Goal: Obtain resource: Download file/media

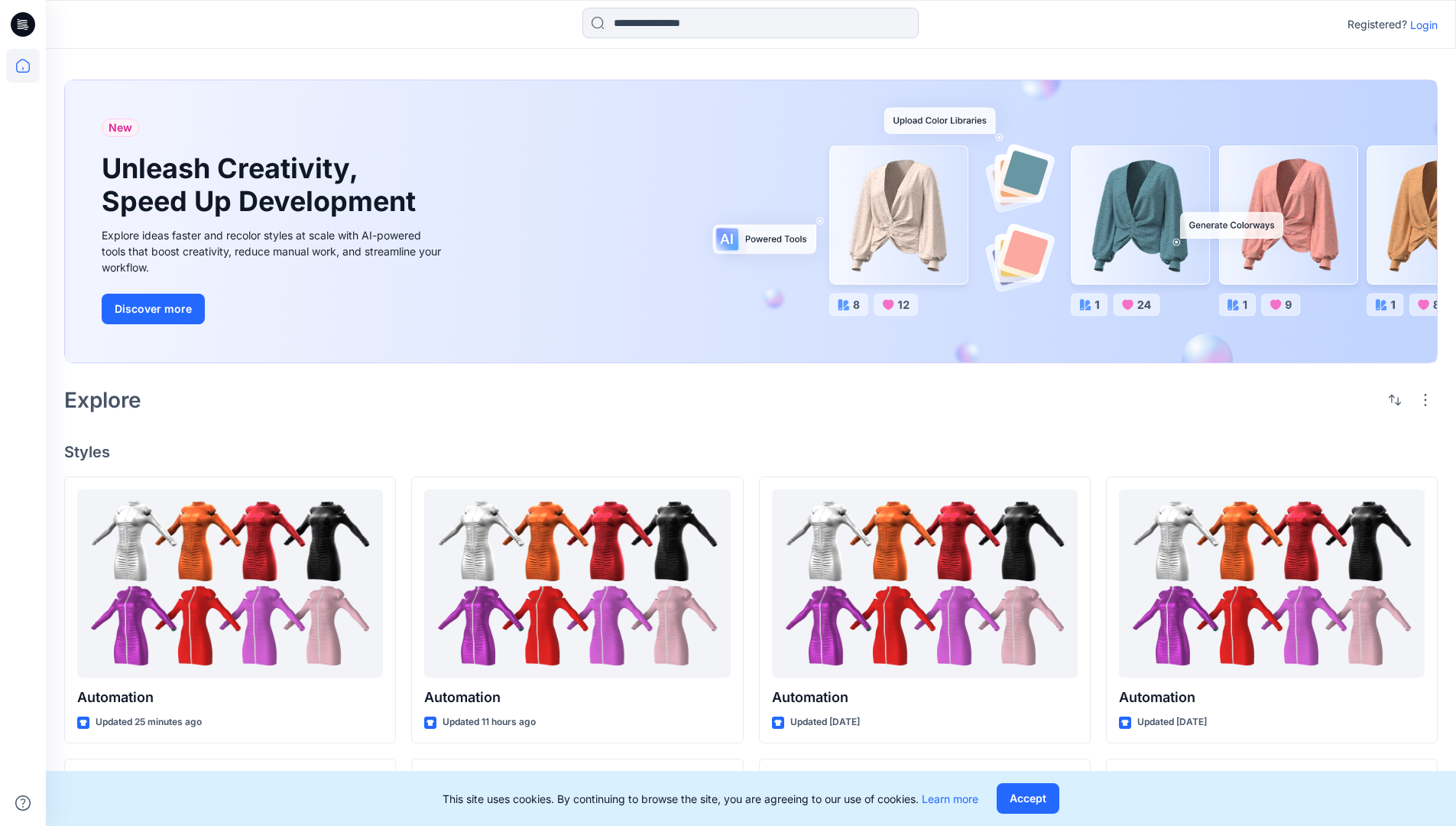
click at [1420, 24] on p "Login" at bounding box center [1424, 25] width 28 height 16
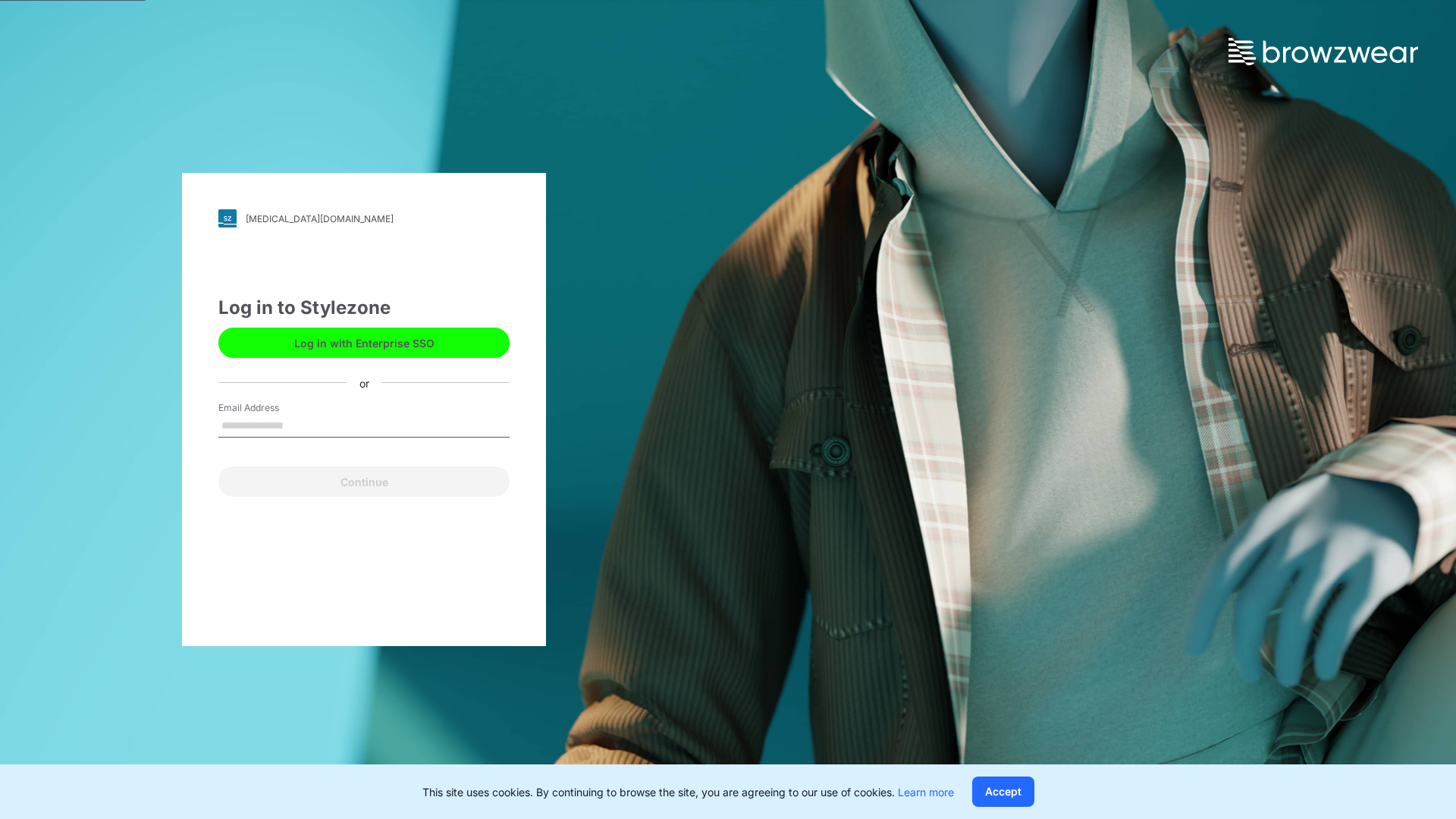
click at [299, 425] on input "Email Address" at bounding box center [364, 426] width 291 height 23
type input "**********"
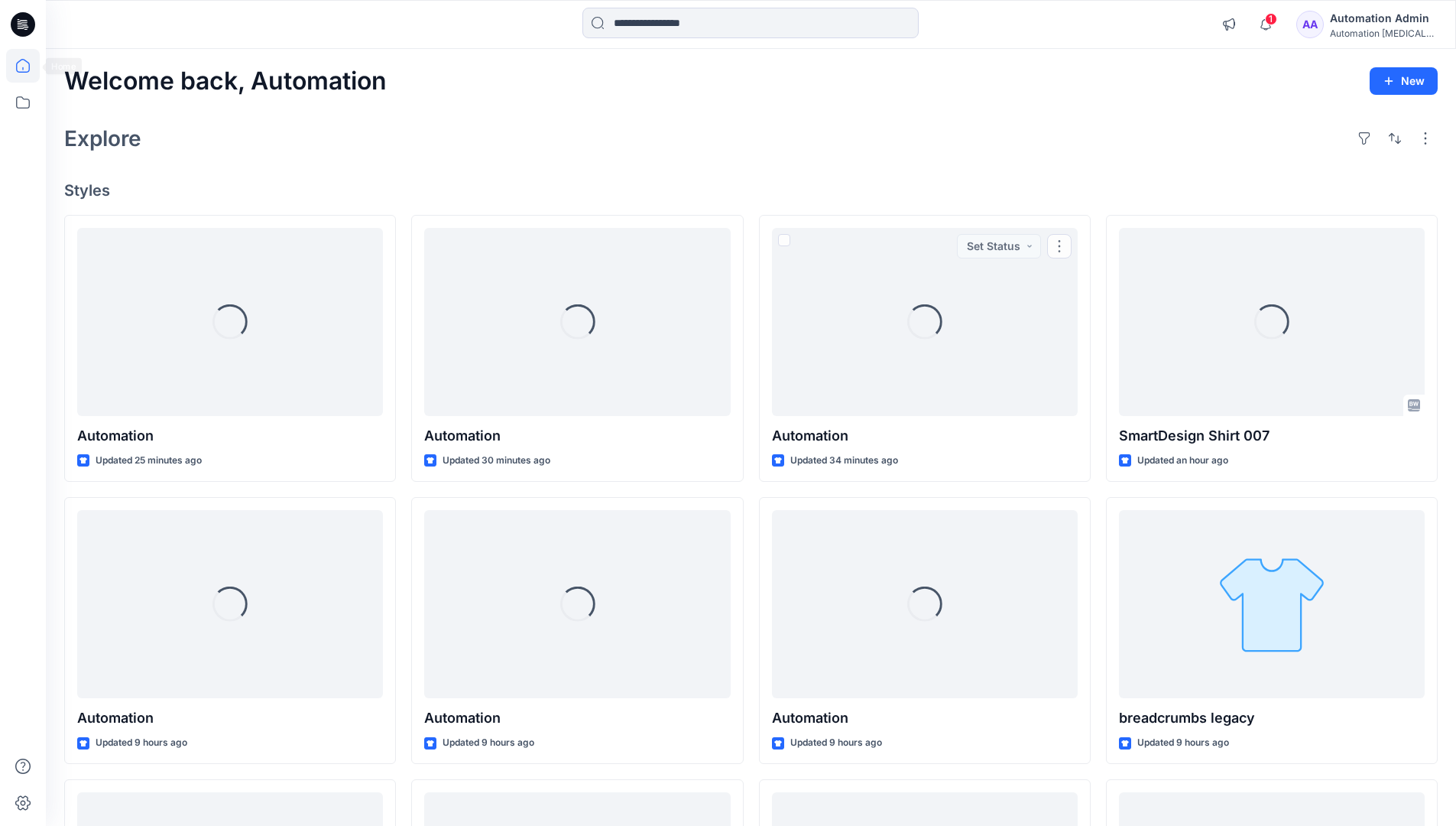
click at [29, 65] on icon at bounding box center [22, 65] width 13 height 13
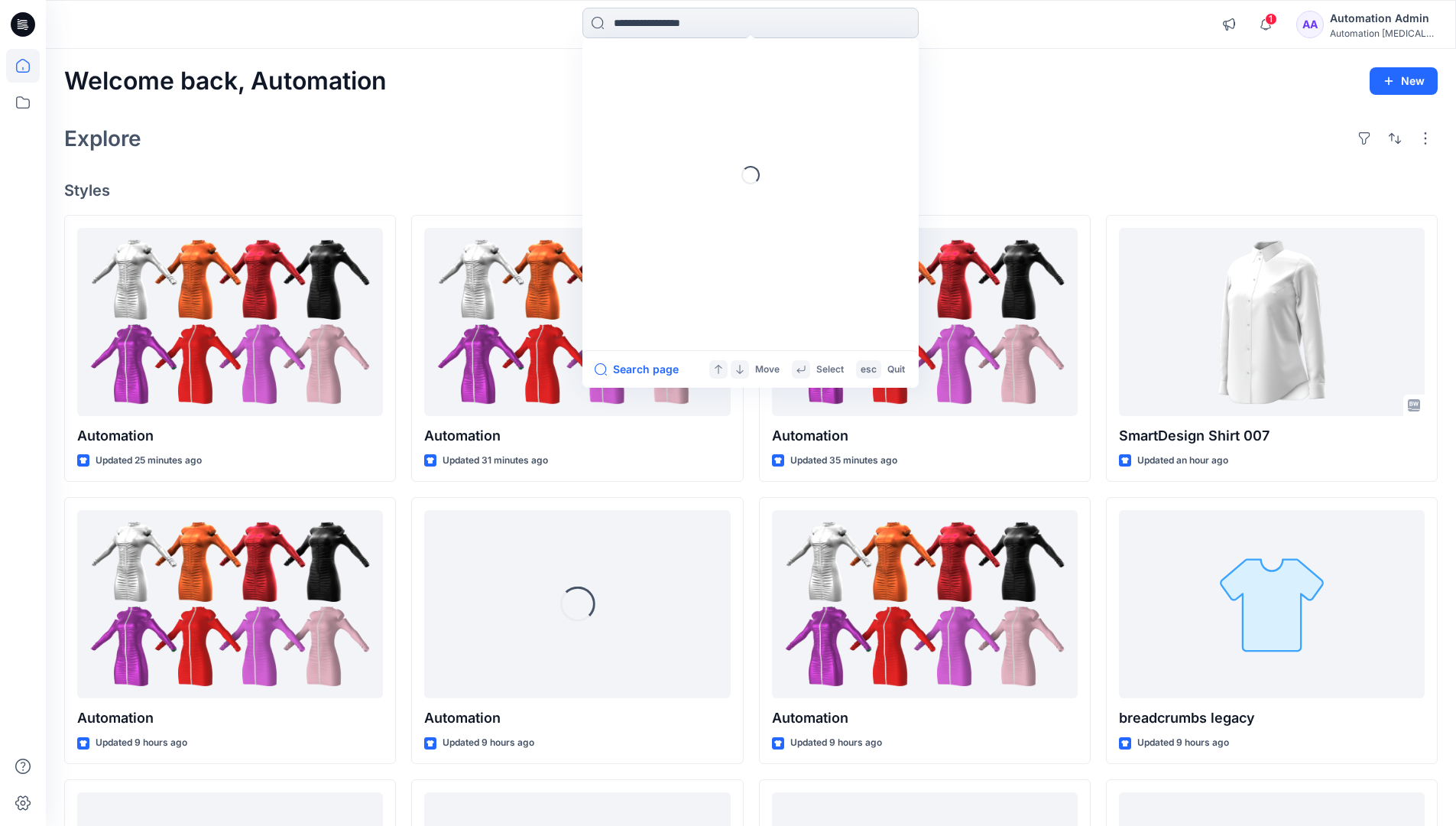
click at [667, 22] on input at bounding box center [750, 23] width 337 height 30
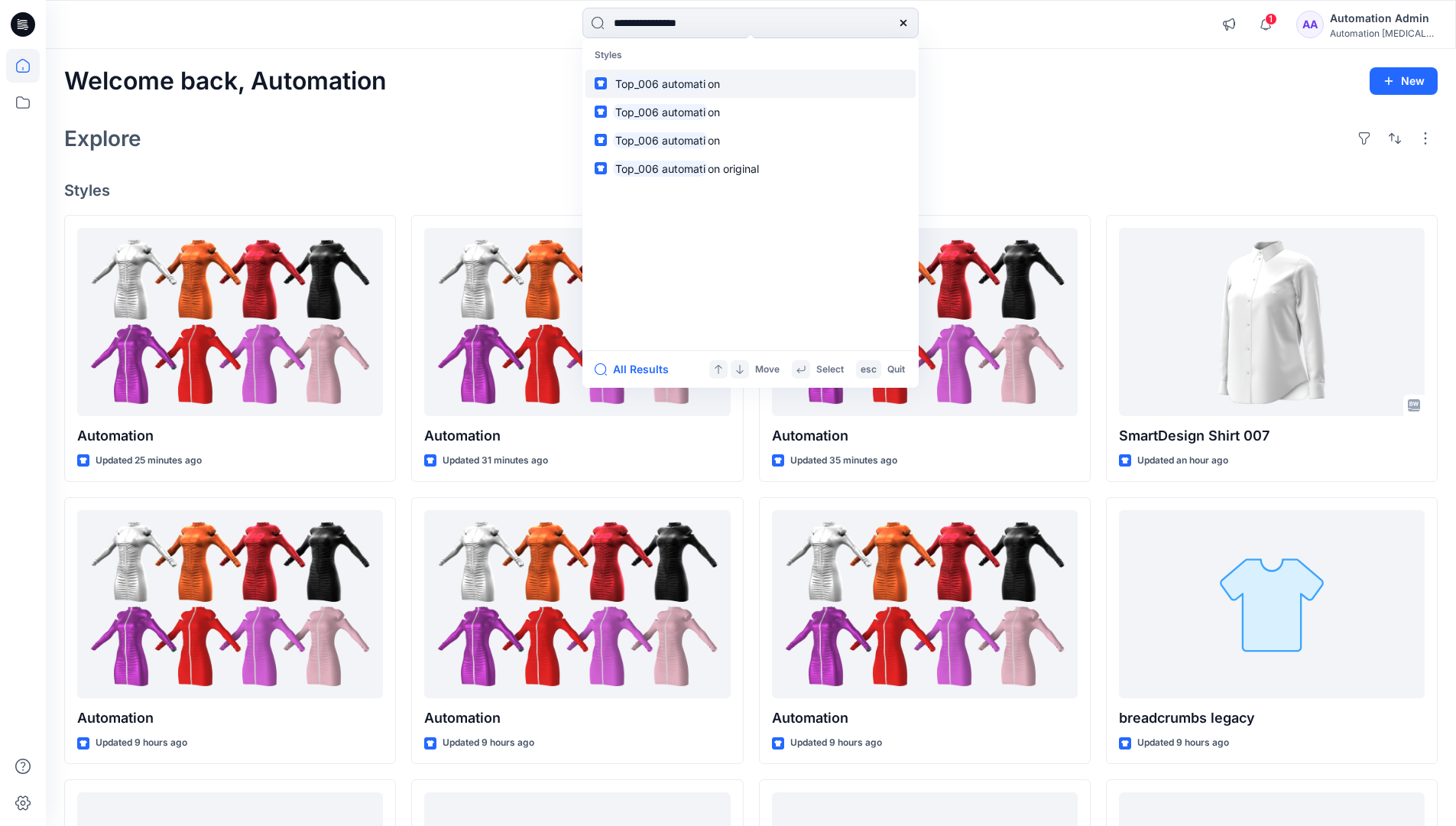
type input "**********"
click at [691, 82] on mark "Top_006 automati" at bounding box center [660, 84] width 95 height 18
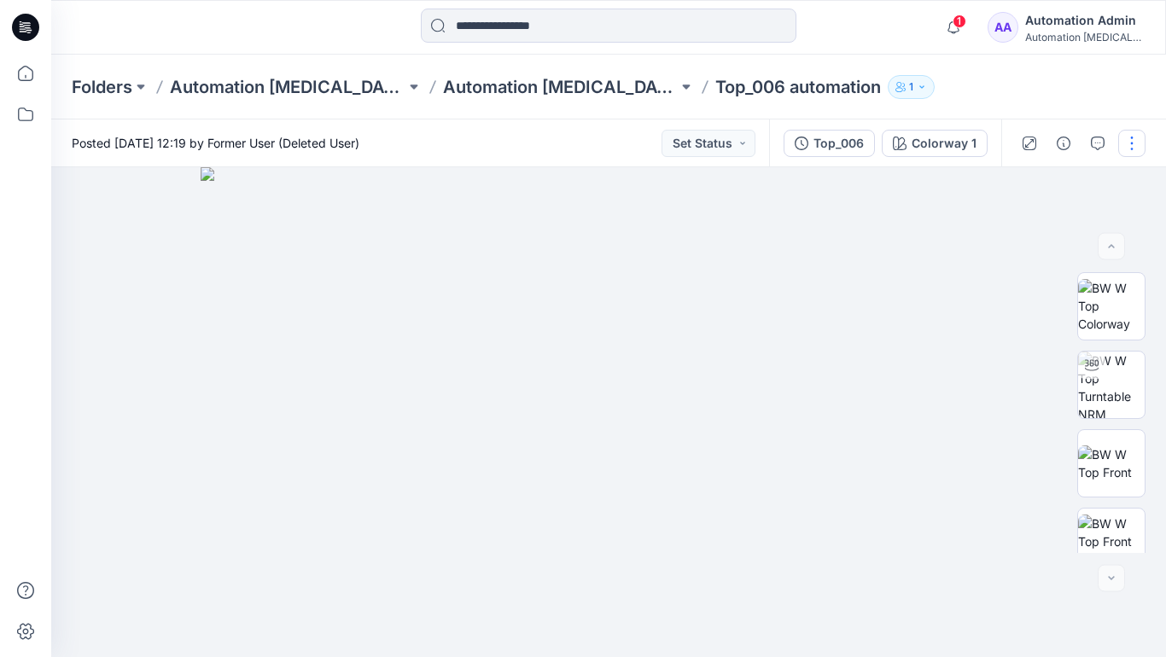
click at [1133, 147] on button "button" at bounding box center [1131, 143] width 27 height 27
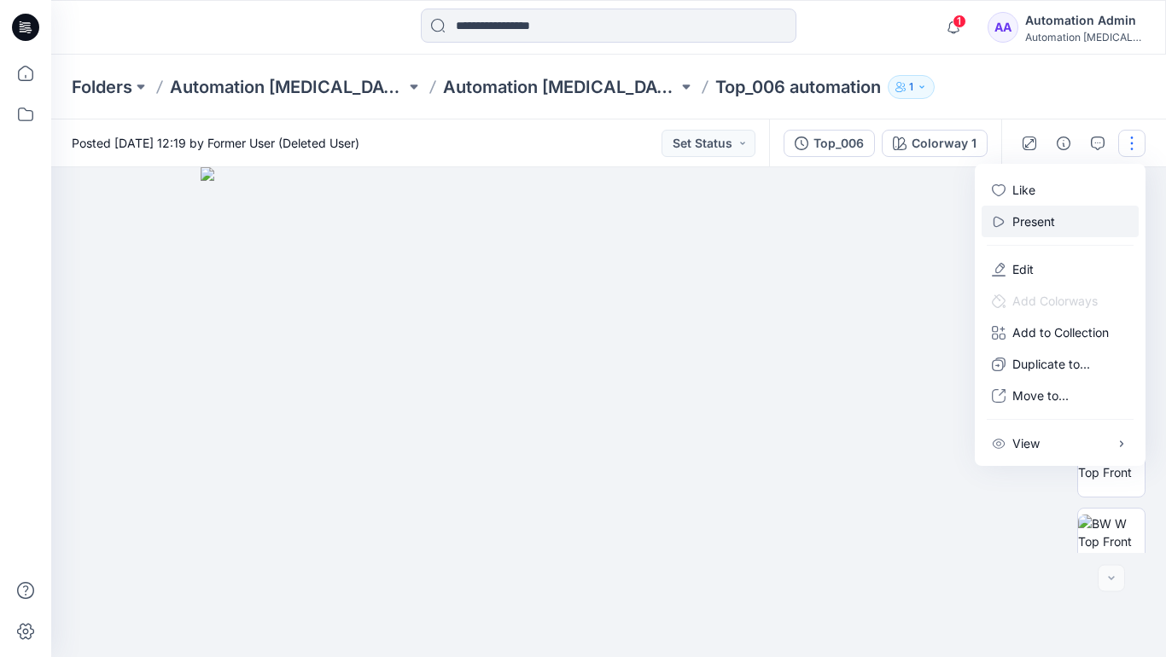
click at [1036, 220] on p "Present" at bounding box center [1033, 222] width 43 height 18
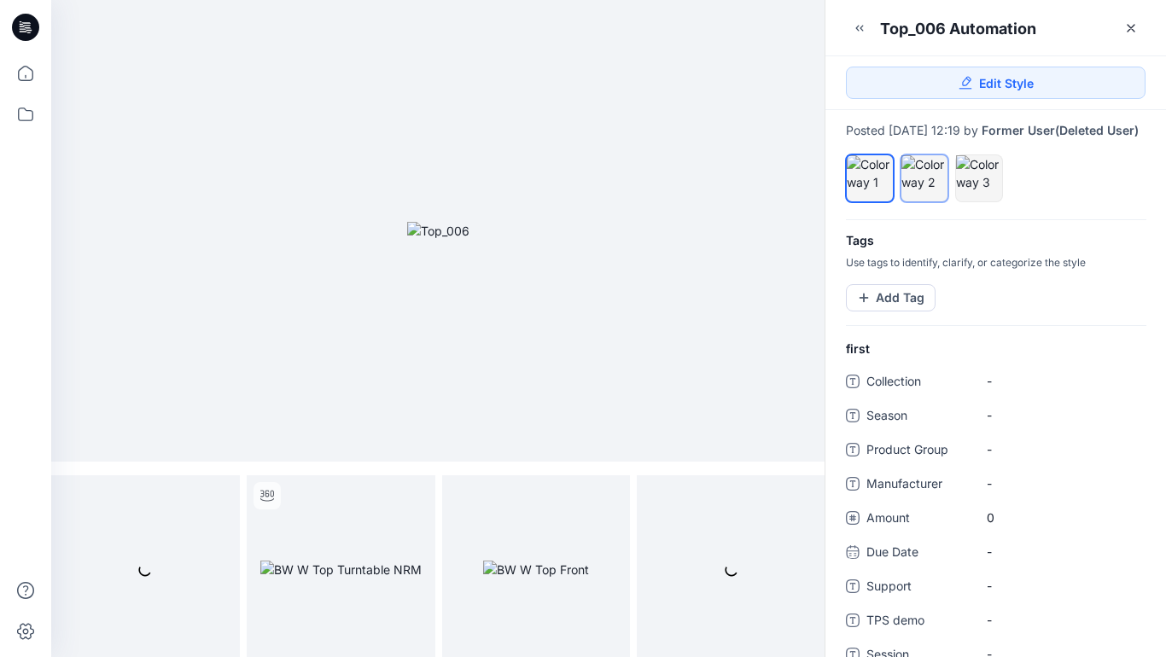
click at [923, 191] on div at bounding box center [924, 173] width 46 height 36
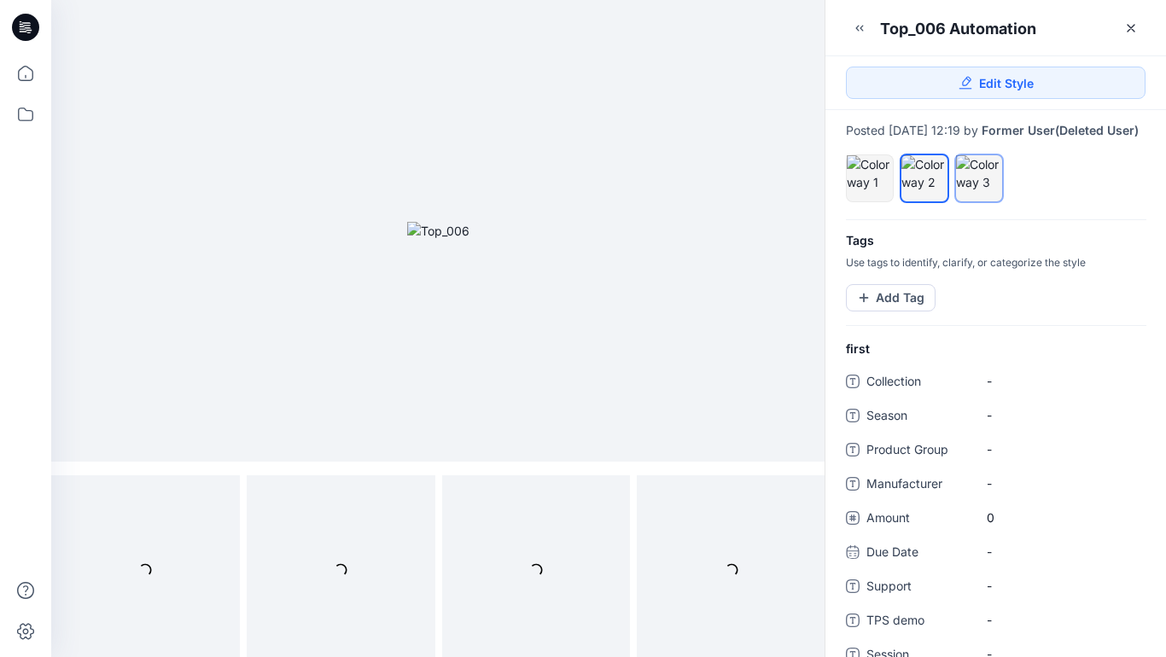
click at [974, 191] on div at bounding box center [979, 173] width 46 height 36
click at [922, 187] on div at bounding box center [924, 173] width 46 height 36
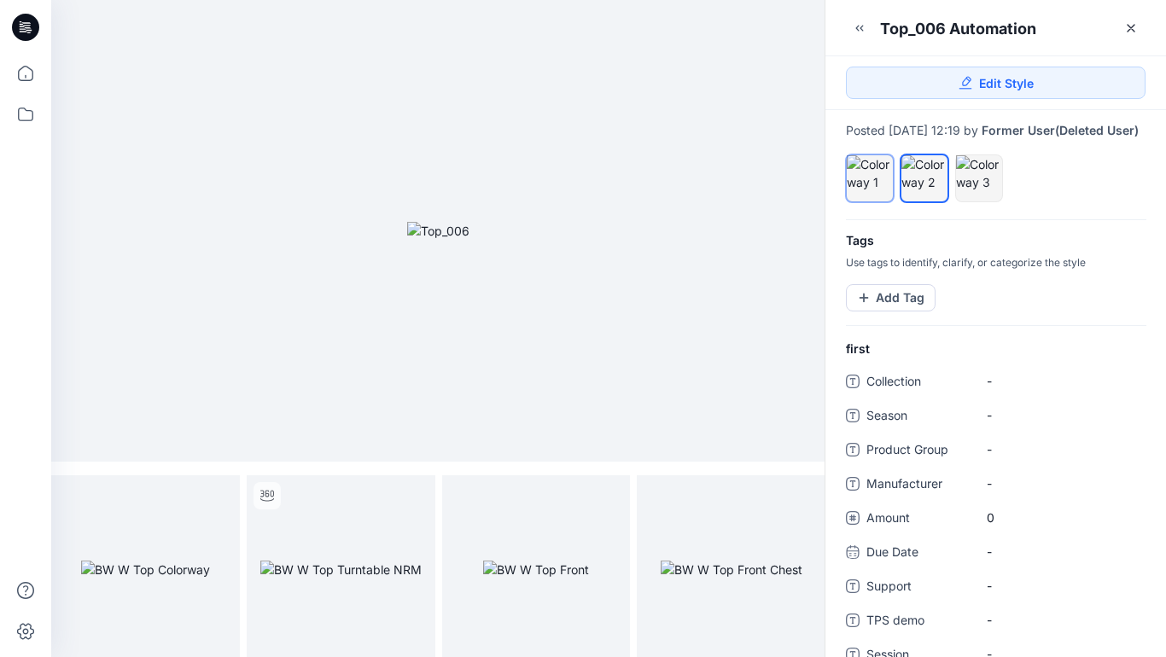
click at [870, 183] on div at bounding box center [870, 173] width 46 height 36
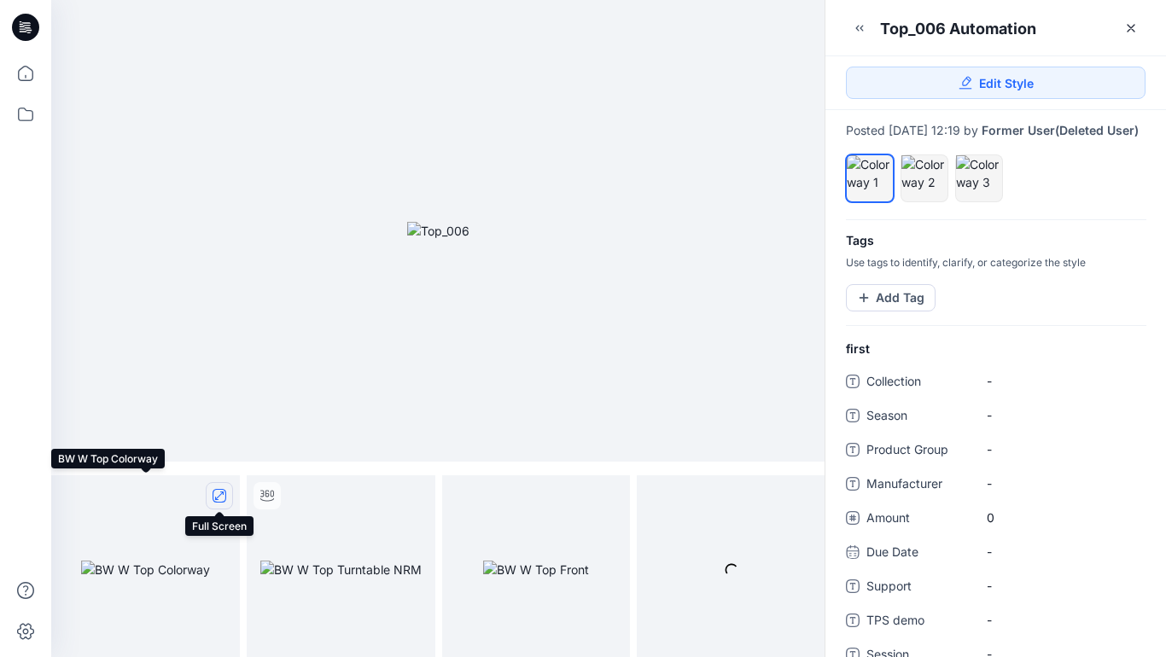
click at [218, 496] on icon "full screen" at bounding box center [219, 496] width 9 height 9
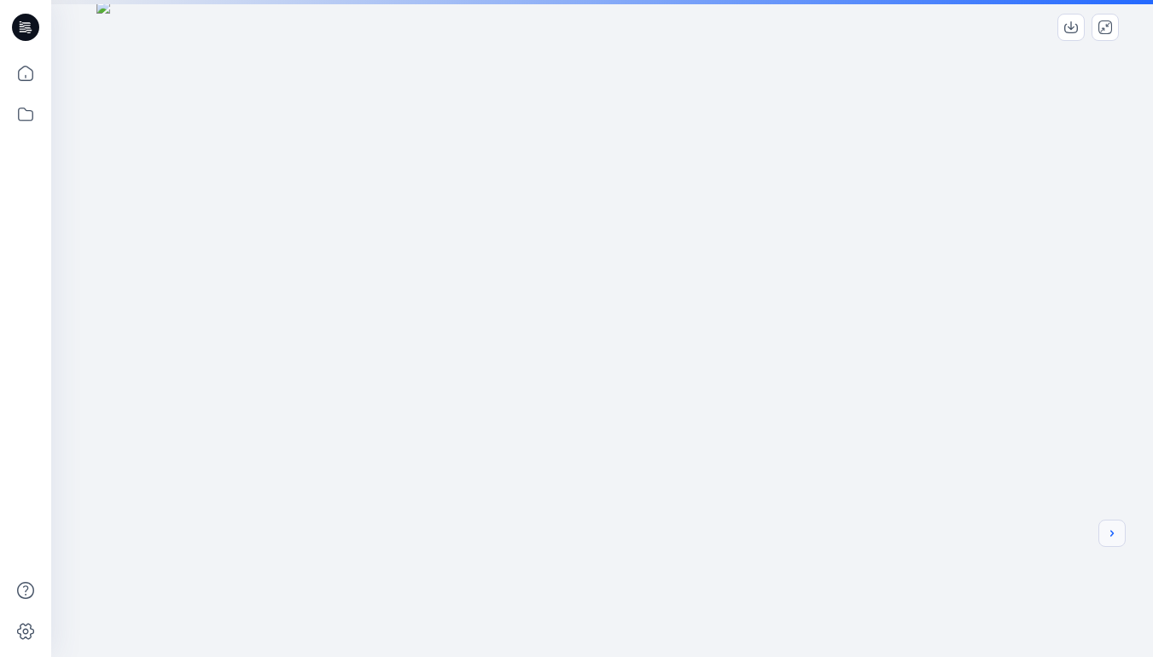
click at [1111, 535] on icon "next" at bounding box center [1111, 533] width 3 height 6
click at [943, 438] on div at bounding box center [602, 505] width 1102 height 1011
click at [1113, 536] on icon "next" at bounding box center [1112, 534] width 14 height 14
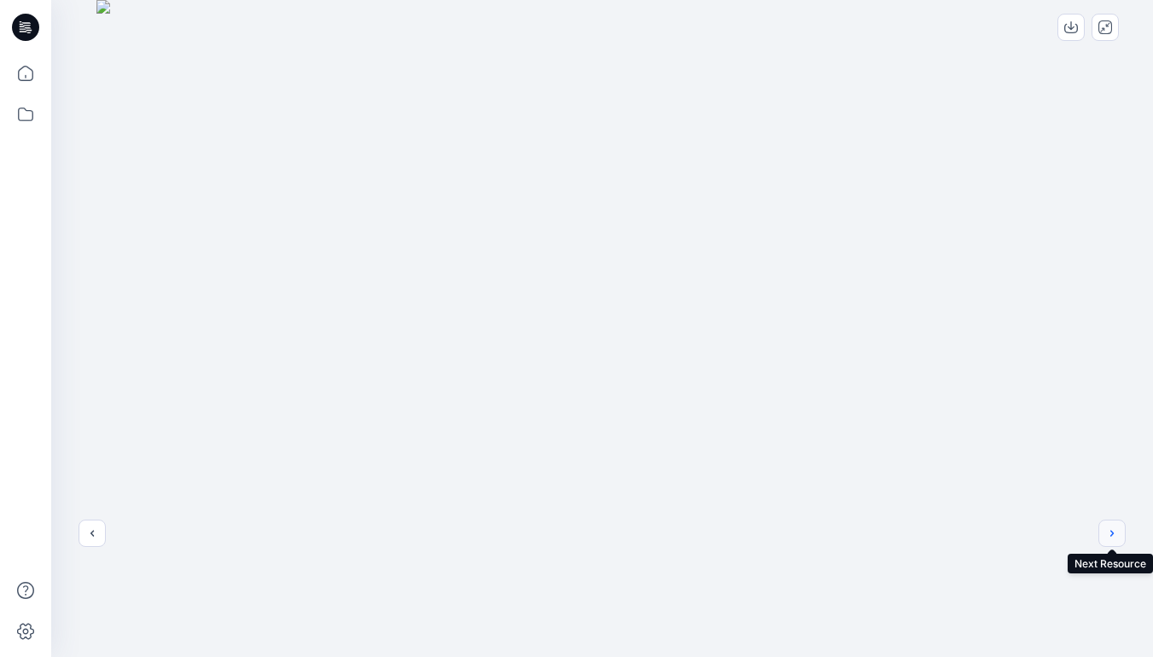
click at [1109, 534] on icon "next" at bounding box center [1112, 534] width 14 height 14
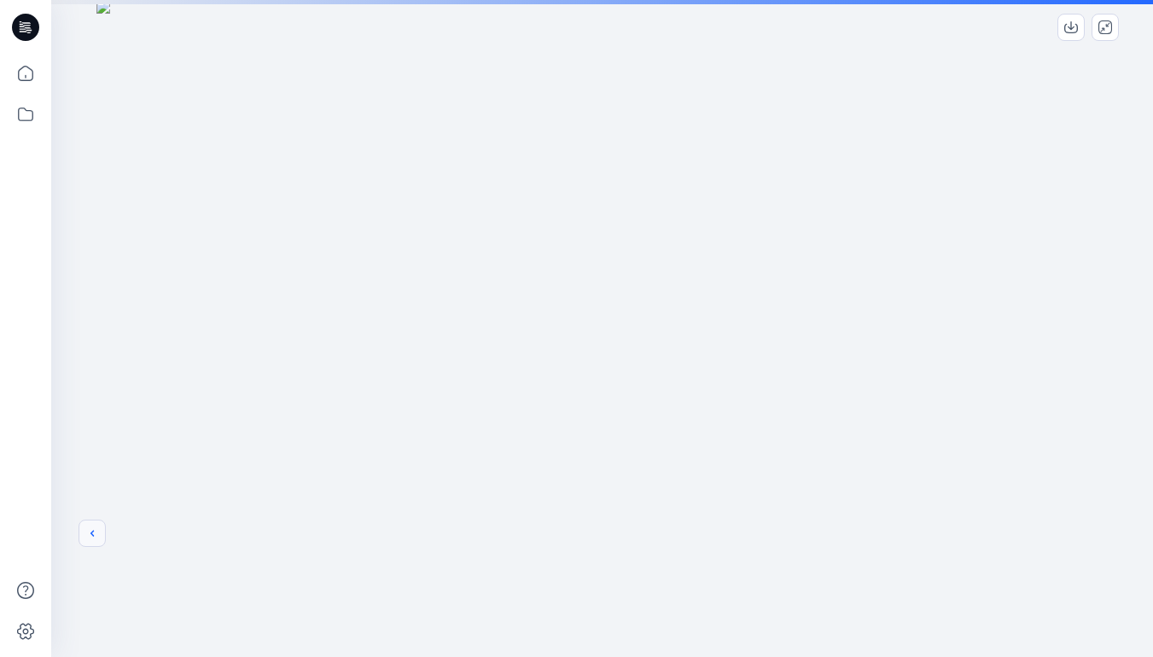
click at [89, 533] on icon "previous" at bounding box center [92, 534] width 14 height 14
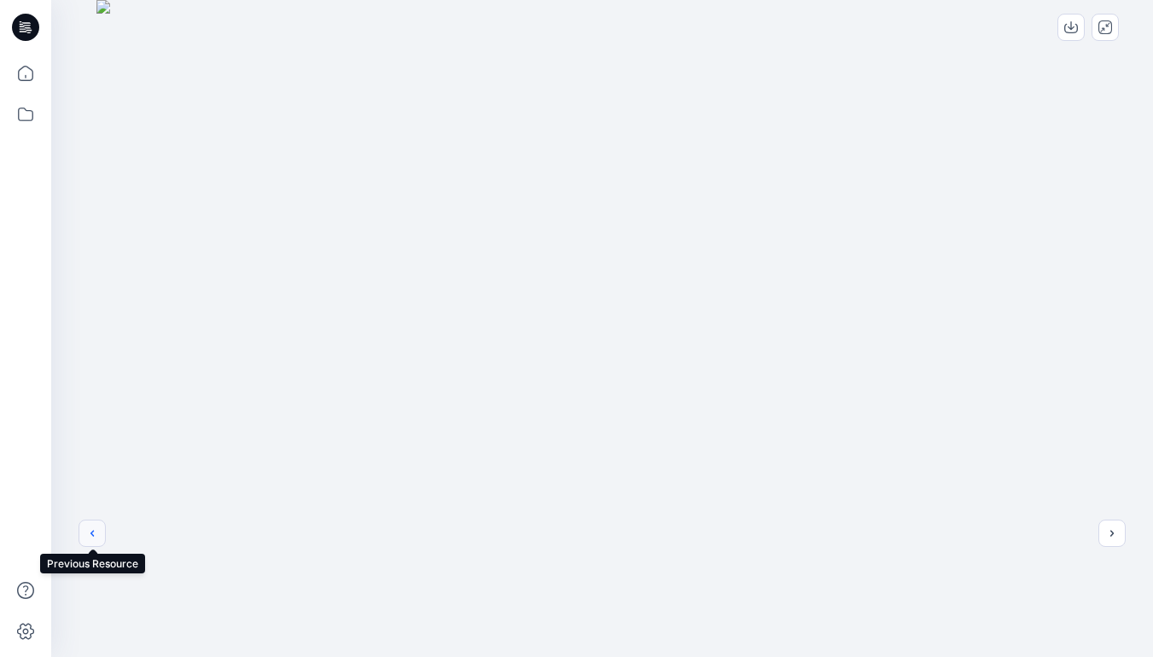
click at [92, 533] on icon "previous" at bounding box center [92, 534] width 14 height 14
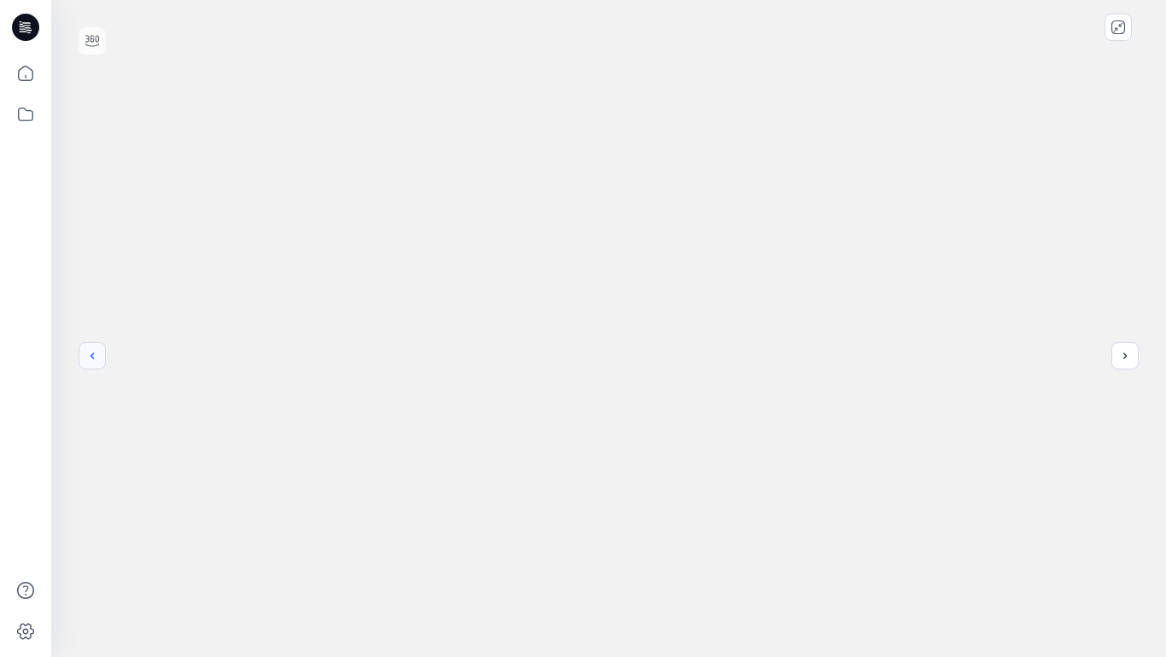
click at [92, 356] on icon "previous" at bounding box center [92, 356] width 14 height 14
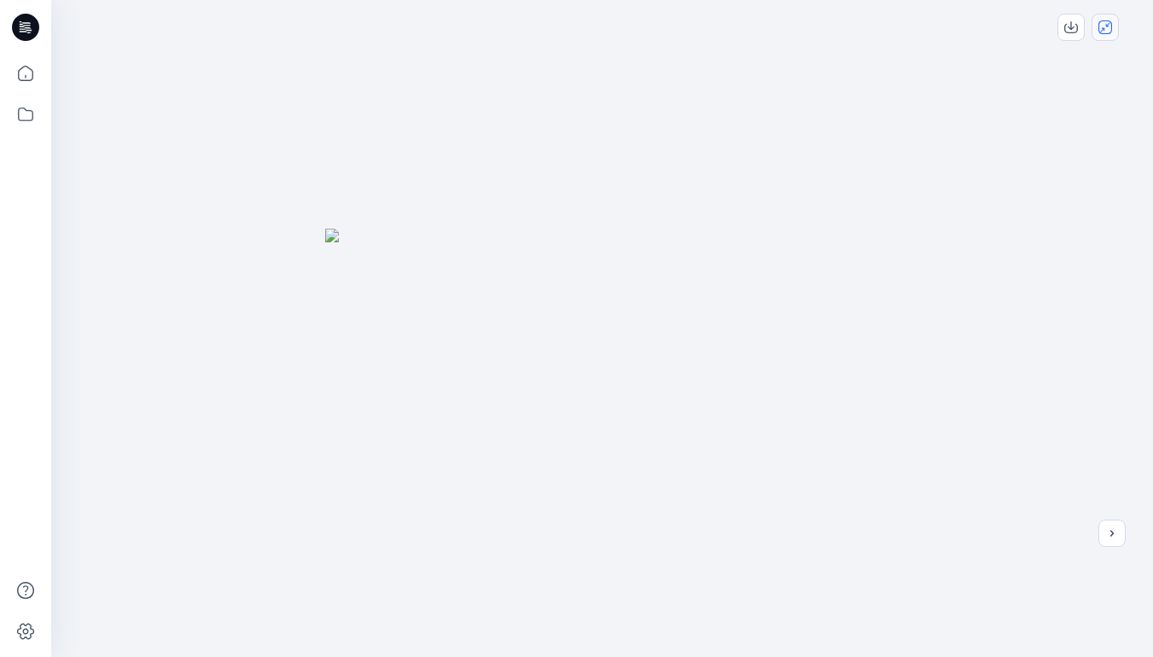
click at [1107, 32] on icon "close-full-preview" at bounding box center [1105, 27] width 14 height 14
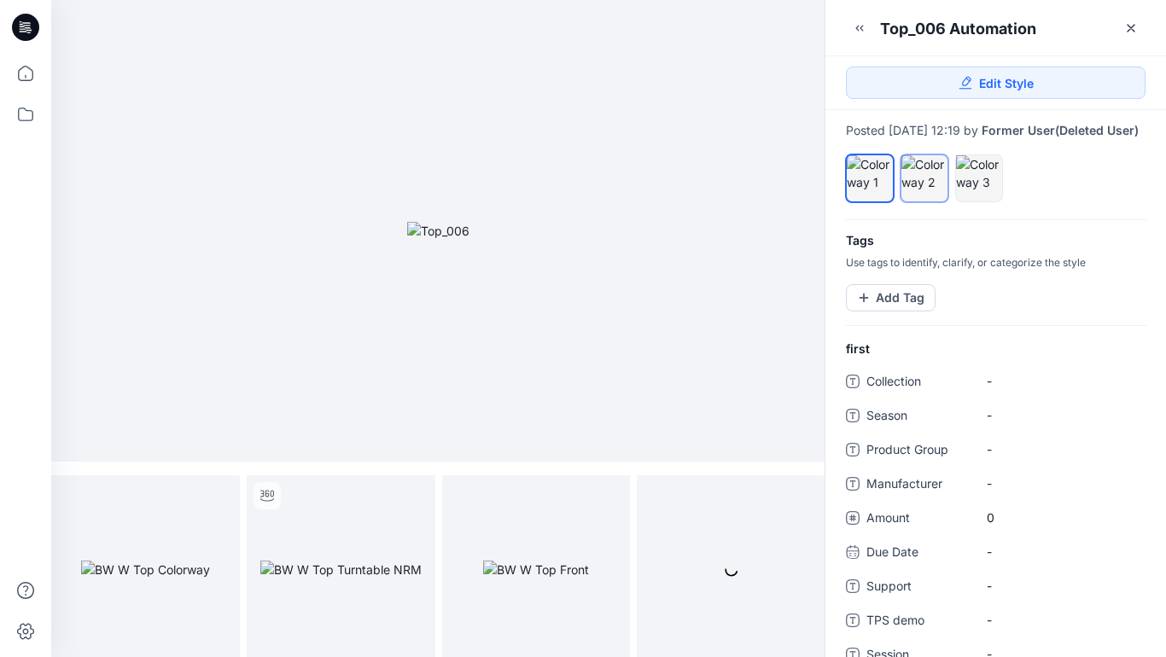
click at [929, 191] on div at bounding box center [924, 173] width 46 height 36
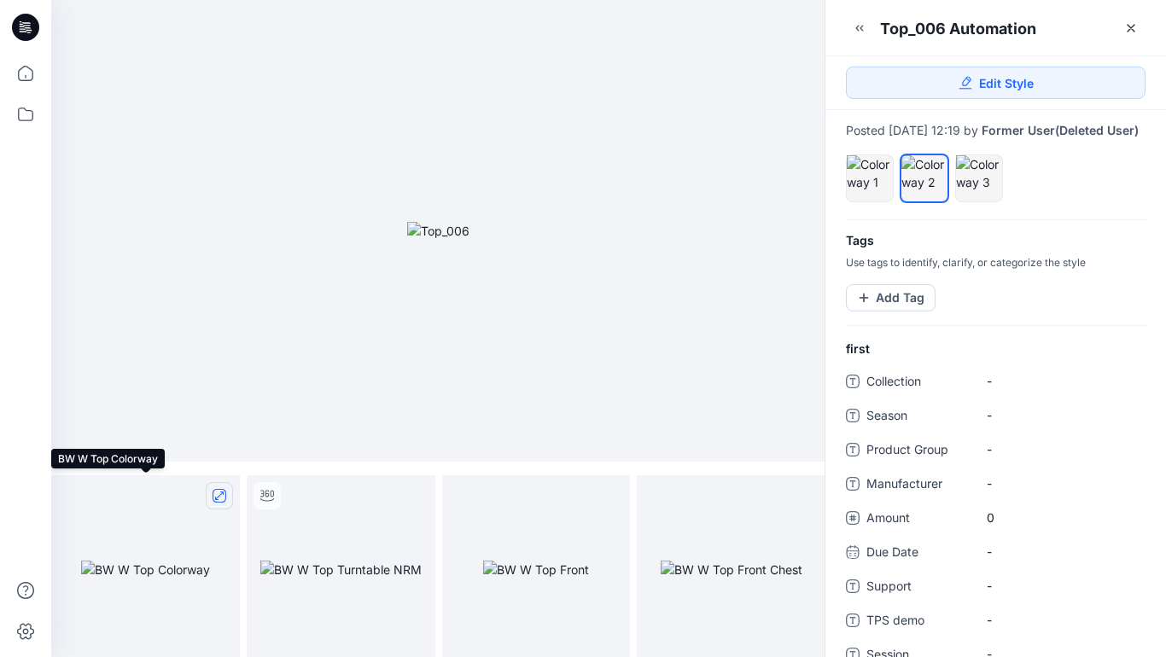
click at [218, 498] on icon "full screen" at bounding box center [219, 496] width 9 height 9
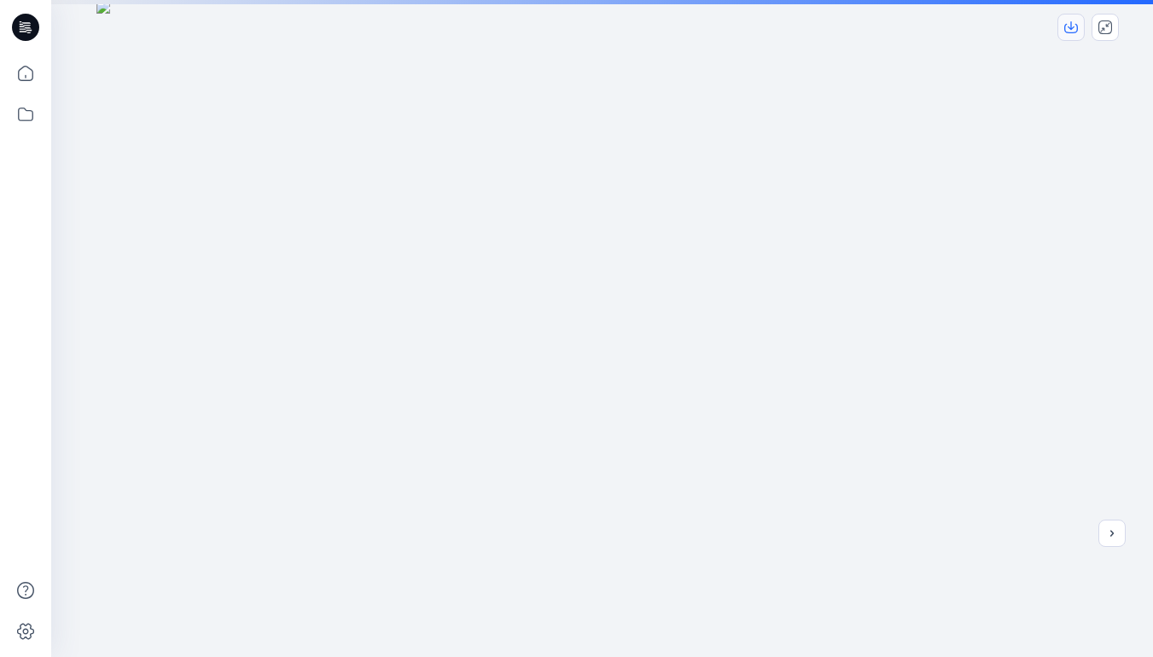
click at [1075, 27] on icon "download-image" at bounding box center [1071, 27] width 14 height 14
click at [1107, 26] on icon "close-full-preview" at bounding box center [1105, 27] width 14 height 14
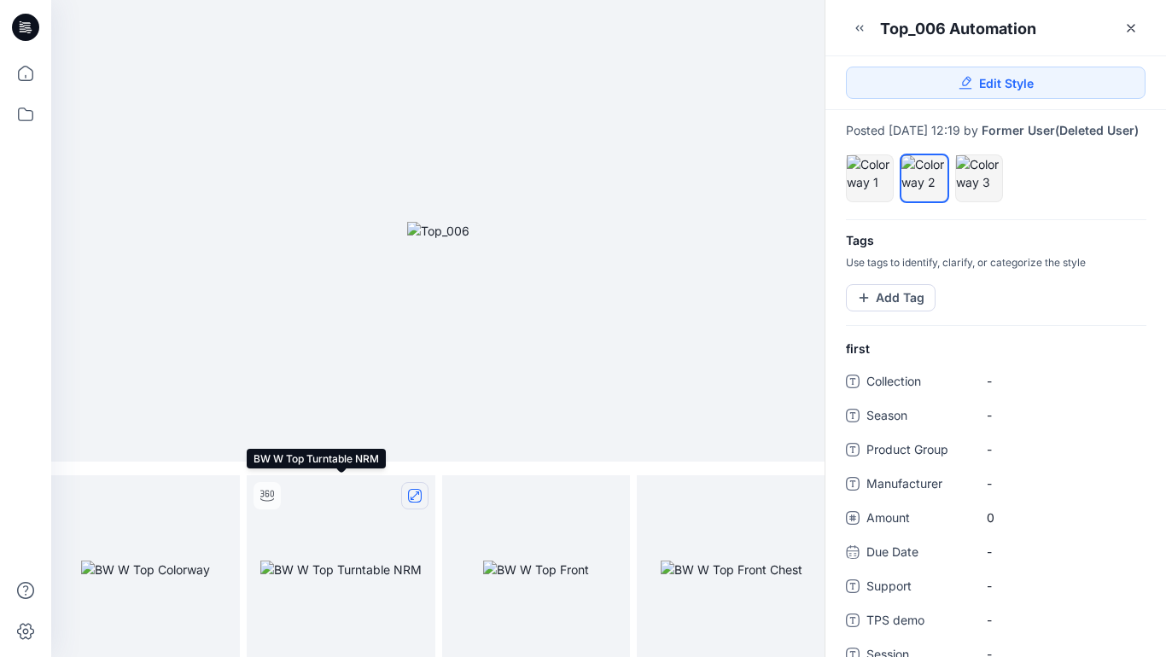
click at [416, 496] on icon "full screen" at bounding box center [415, 496] width 14 height 14
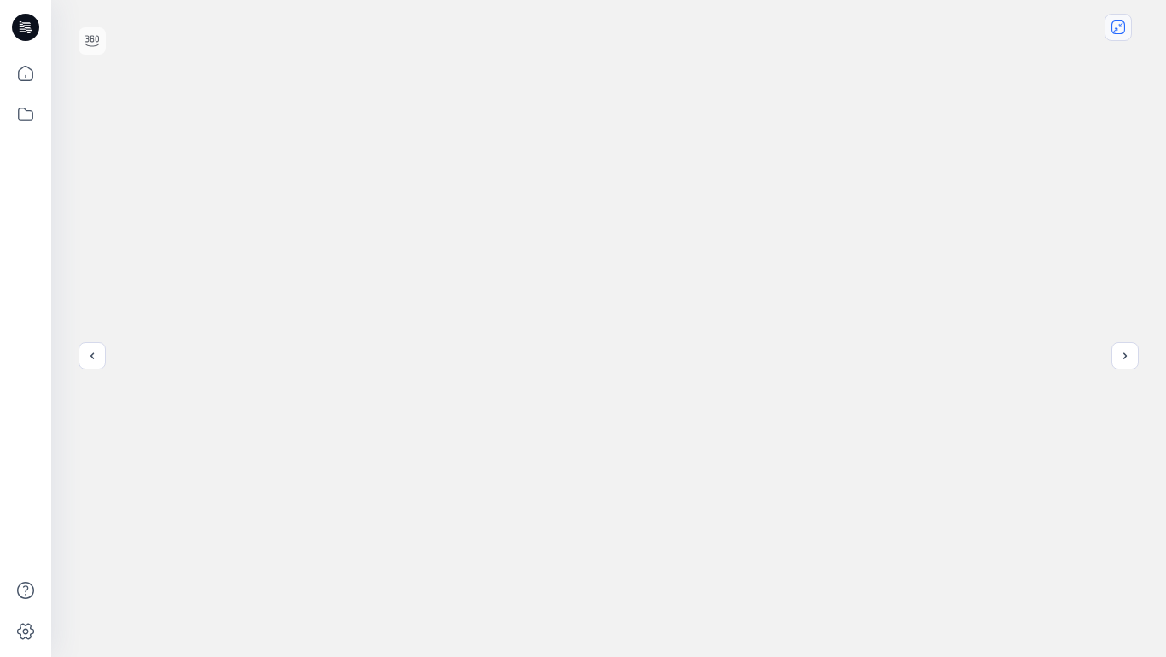
click at [1121, 31] on icon "close-full-preview" at bounding box center [1118, 27] width 14 height 14
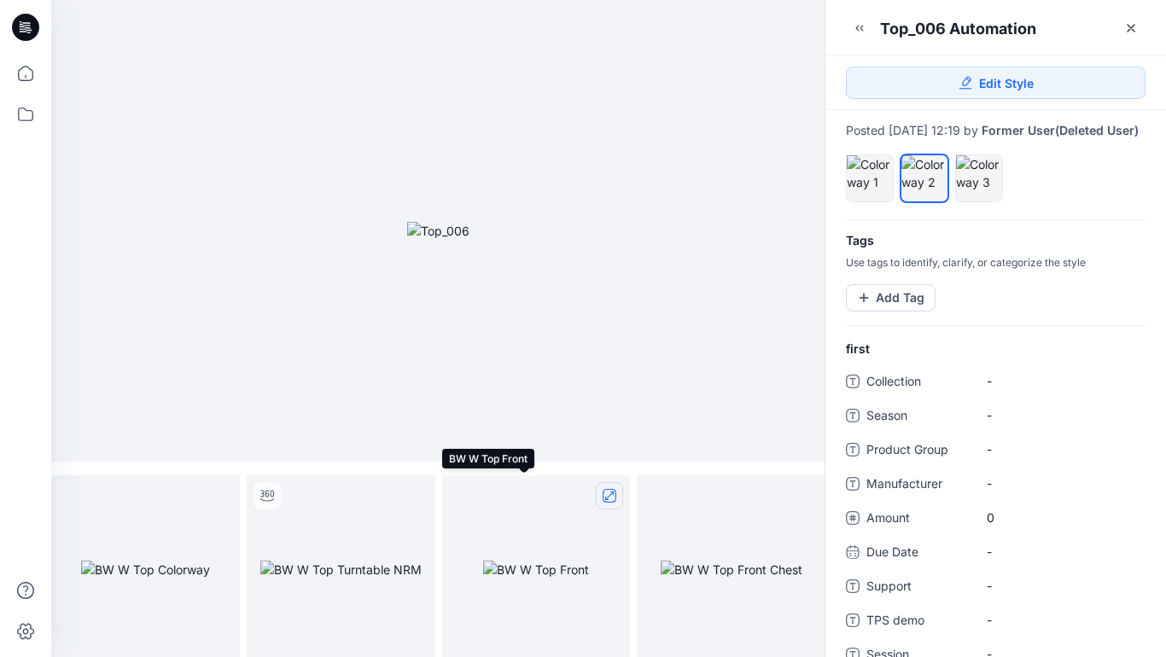
click at [609, 496] on icon "full screen" at bounding box center [609, 496] width 9 height 9
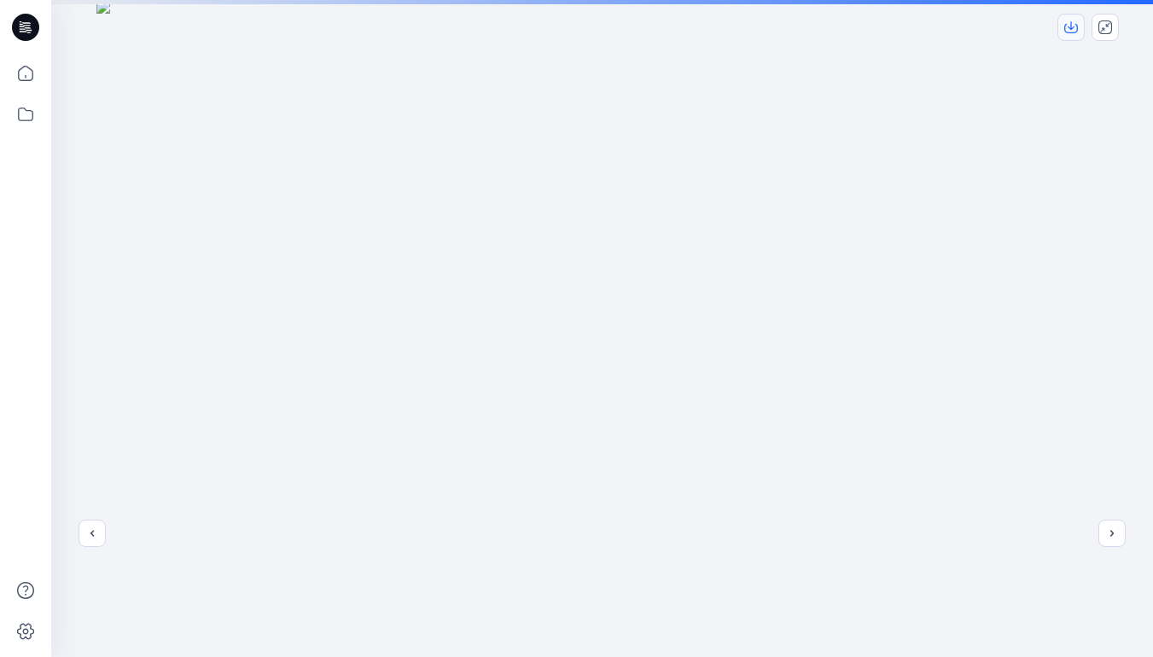
click at [1069, 27] on icon "download-image" at bounding box center [1071, 25] width 7 height 9
click at [1104, 26] on icon "close-full-preview" at bounding box center [1105, 27] width 14 height 14
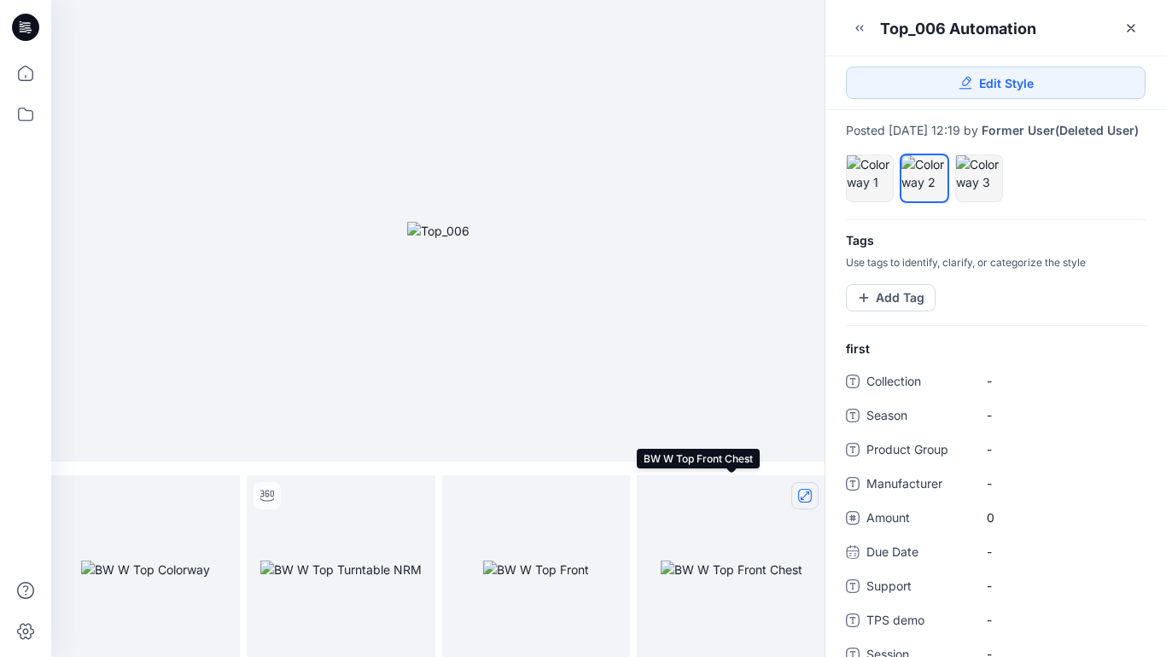
click at [801, 498] on icon "full screen" at bounding box center [805, 496] width 9 height 9
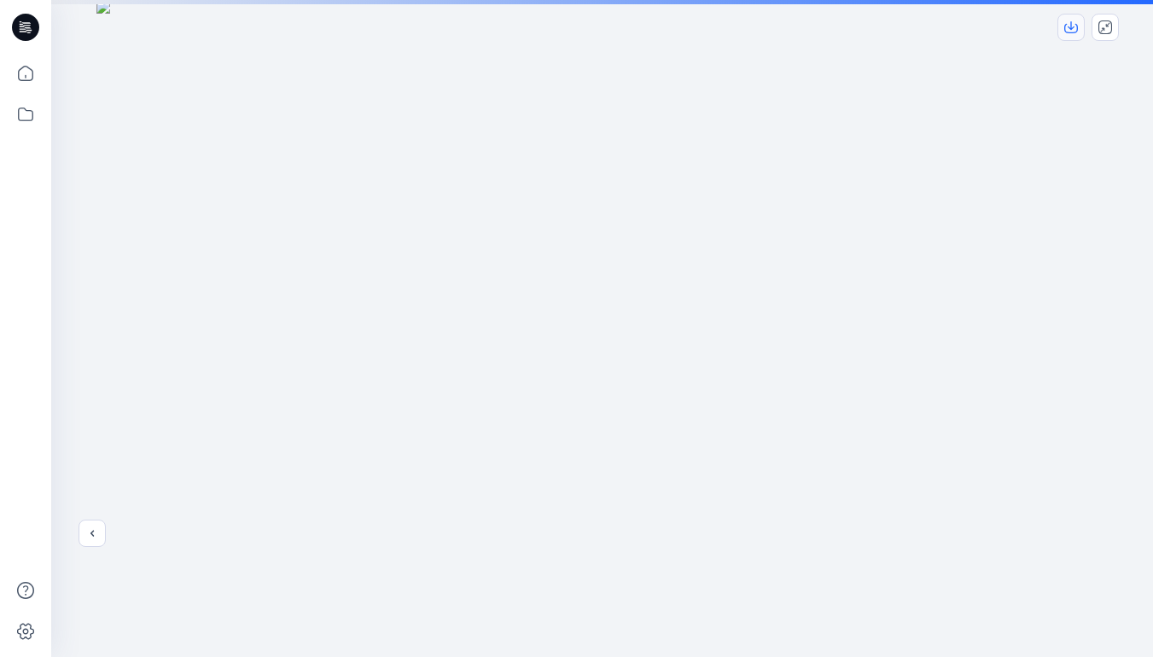
click at [1074, 28] on icon "download-image" at bounding box center [1071, 27] width 14 height 14
click at [1109, 27] on icon "close-full-preview" at bounding box center [1105, 27] width 14 height 14
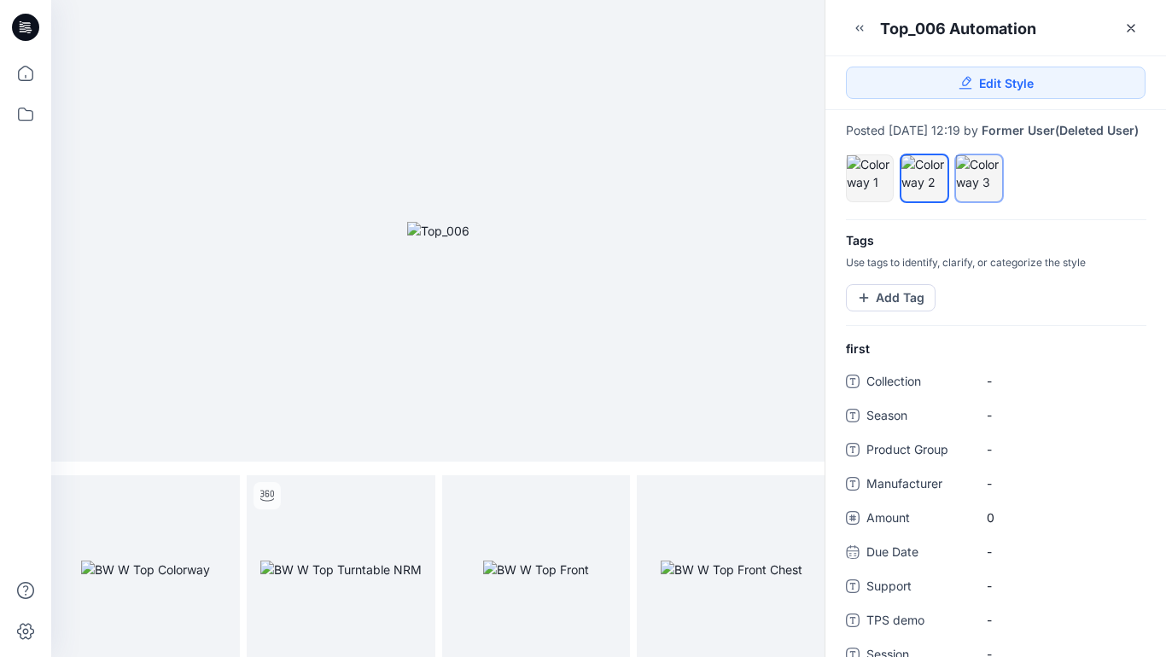
click at [981, 187] on div at bounding box center [979, 173] width 46 height 36
click at [218, 495] on icon "full screen" at bounding box center [219, 496] width 9 height 9
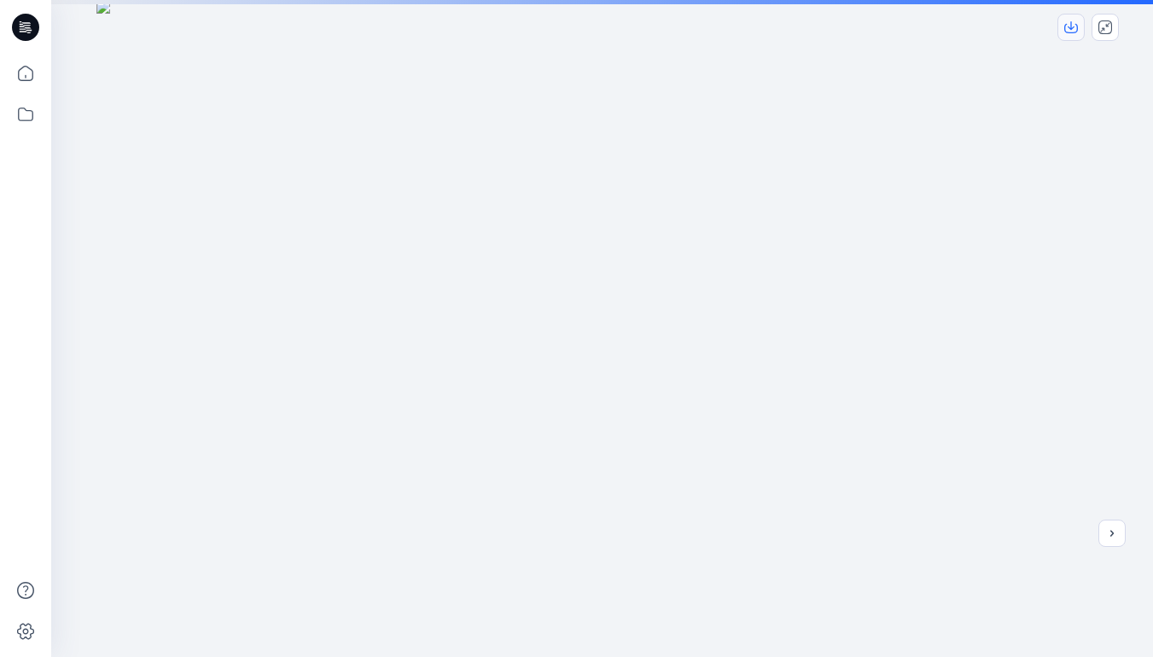
click at [1070, 29] on icon "download-image" at bounding box center [1071, 25] width 7 height 9
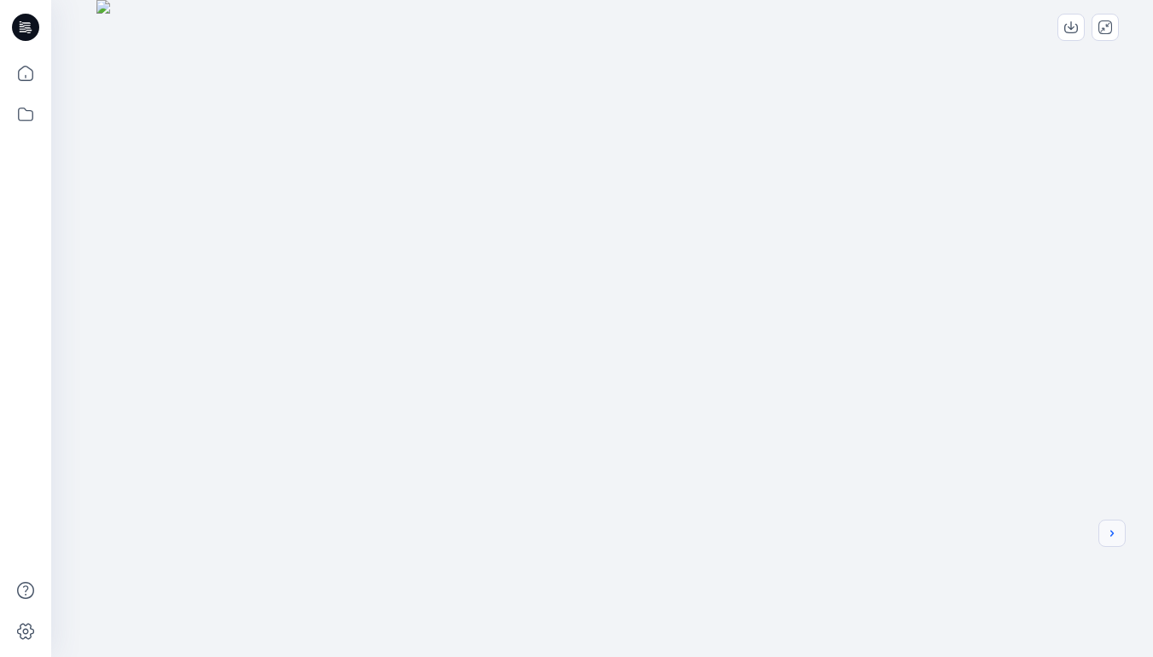
click at [1115, 531] on icon "next" at bounding box center [1112, 534] width 14 height 14
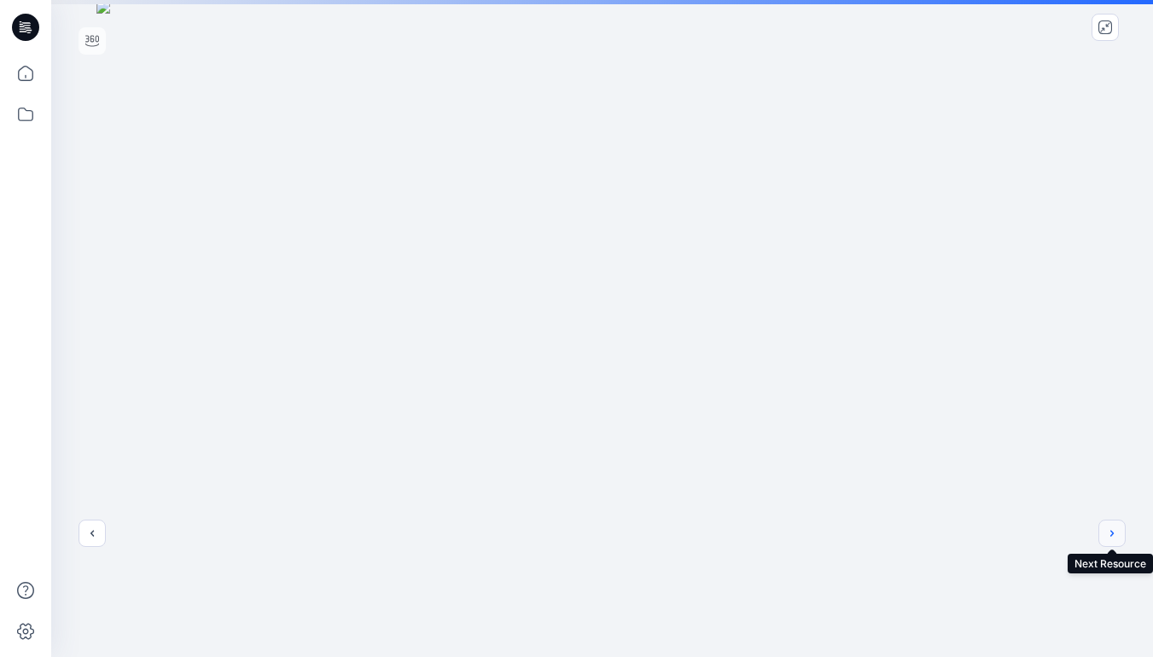
click at [1119, 537] on button "next" at bounding box center [1111, 533] width 27 height 27
click at [1071, 20] on icon "download-image" at bounding box center [1071, 27] width 14 height 14
click at [1118, 533] on icon "next" at bounding box center [1112, 534] width 14 height 14
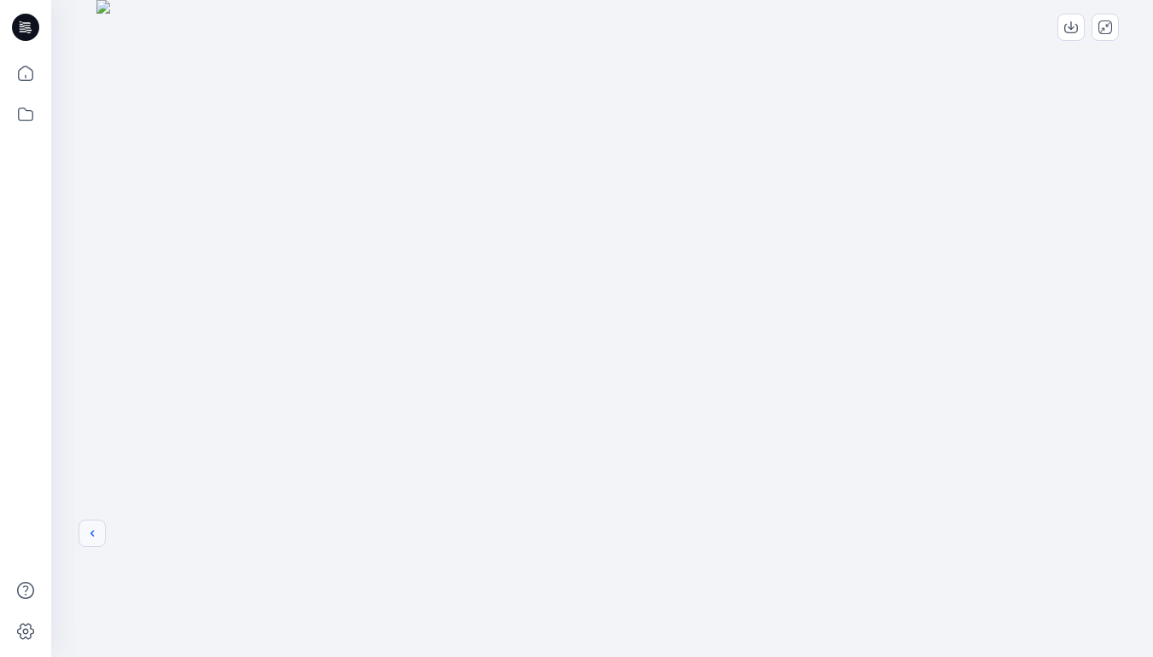
click at [90, 533] on icon "previous" at bounding box center [92, 534] width 14 height 14
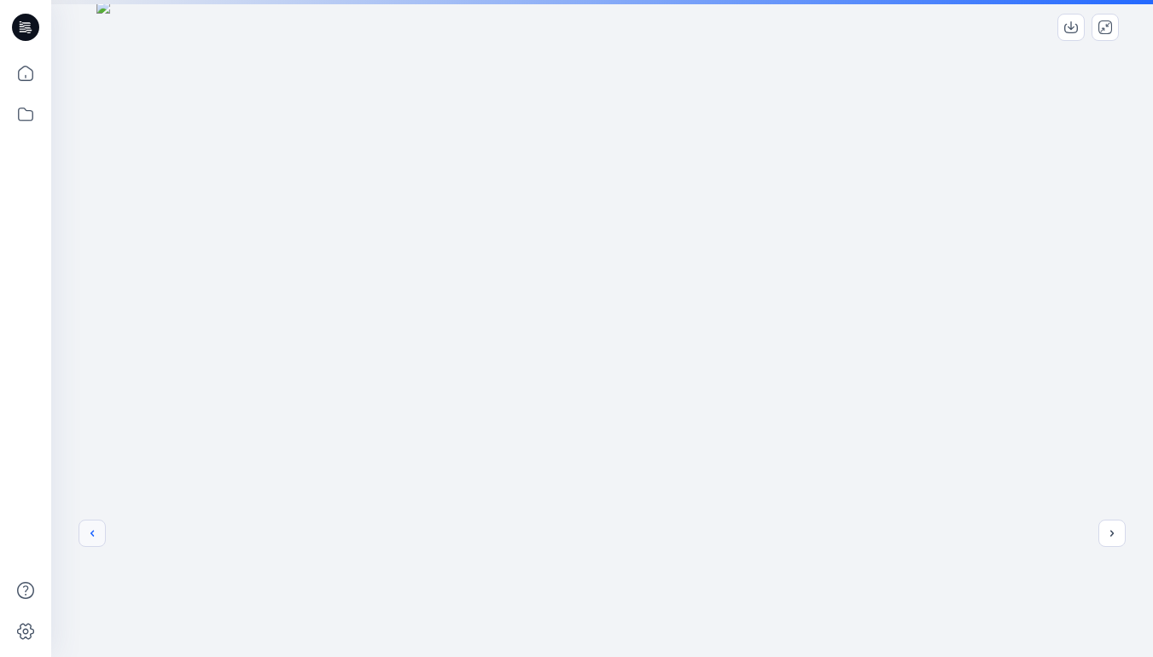
click at [96, 539] on icon "previous" at bounding box center [92, 534] width 14 height 14
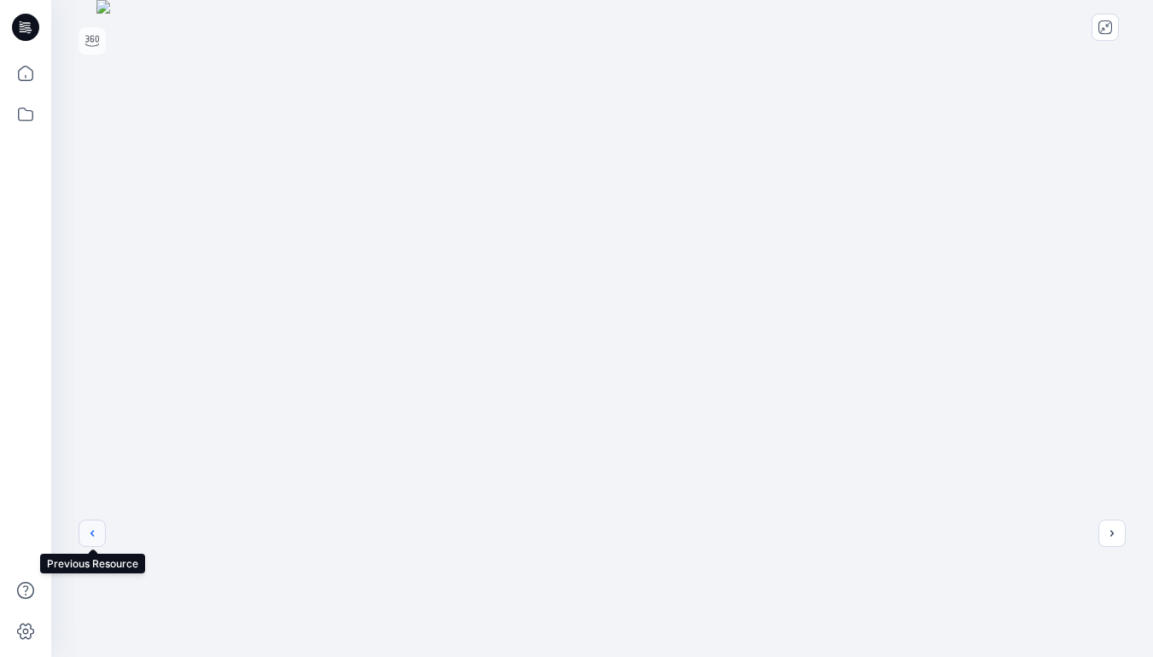
click at [92, 544] on button "previous" at bounding box center [92, 533] width 27 height 27
click at [1101, 26] on icon "close-full-preview" at bounding box center [1105, 27] width 14 height 14
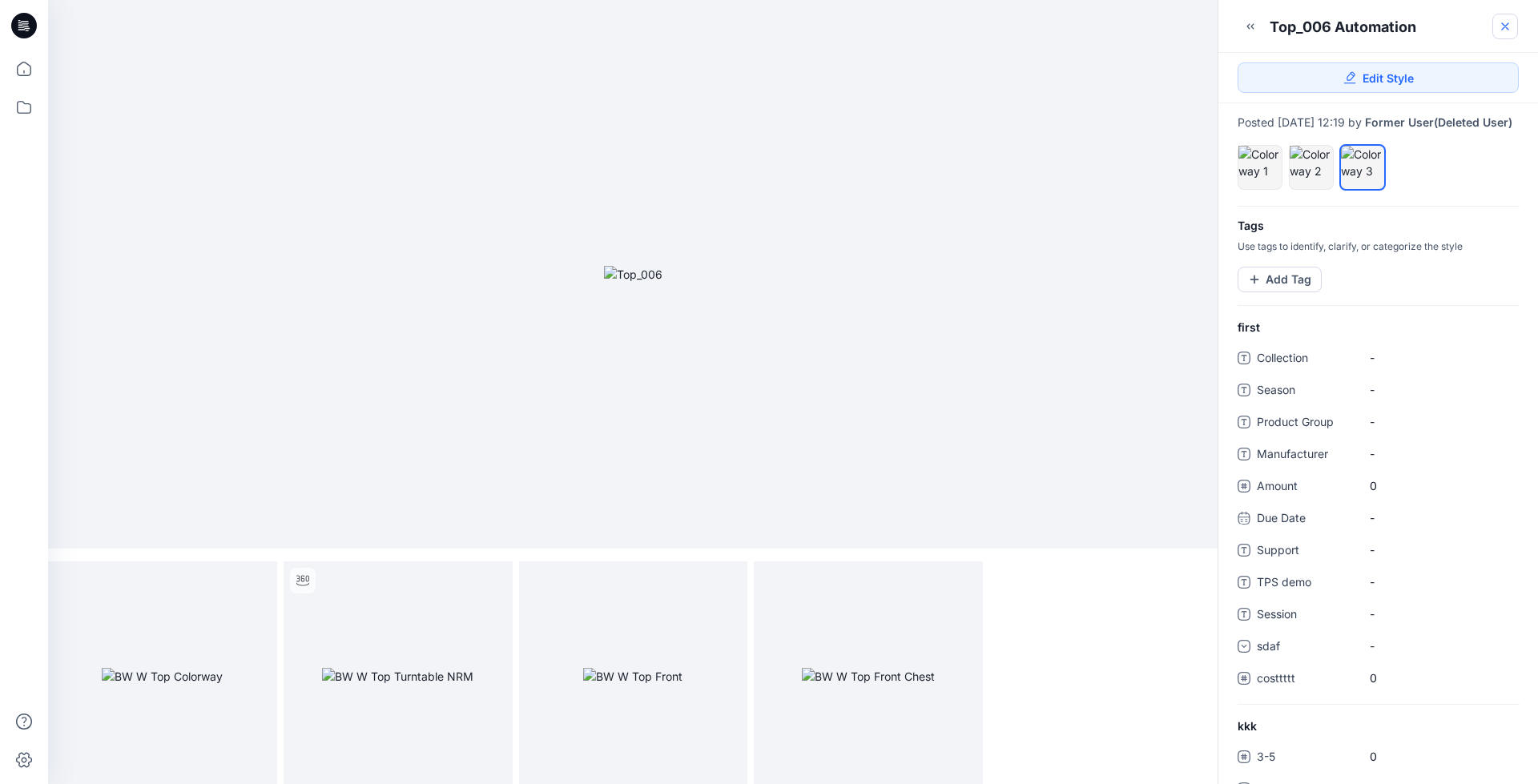
click at [1503, 28] on icon at bounding box center [1504, 26] width 7 height 7
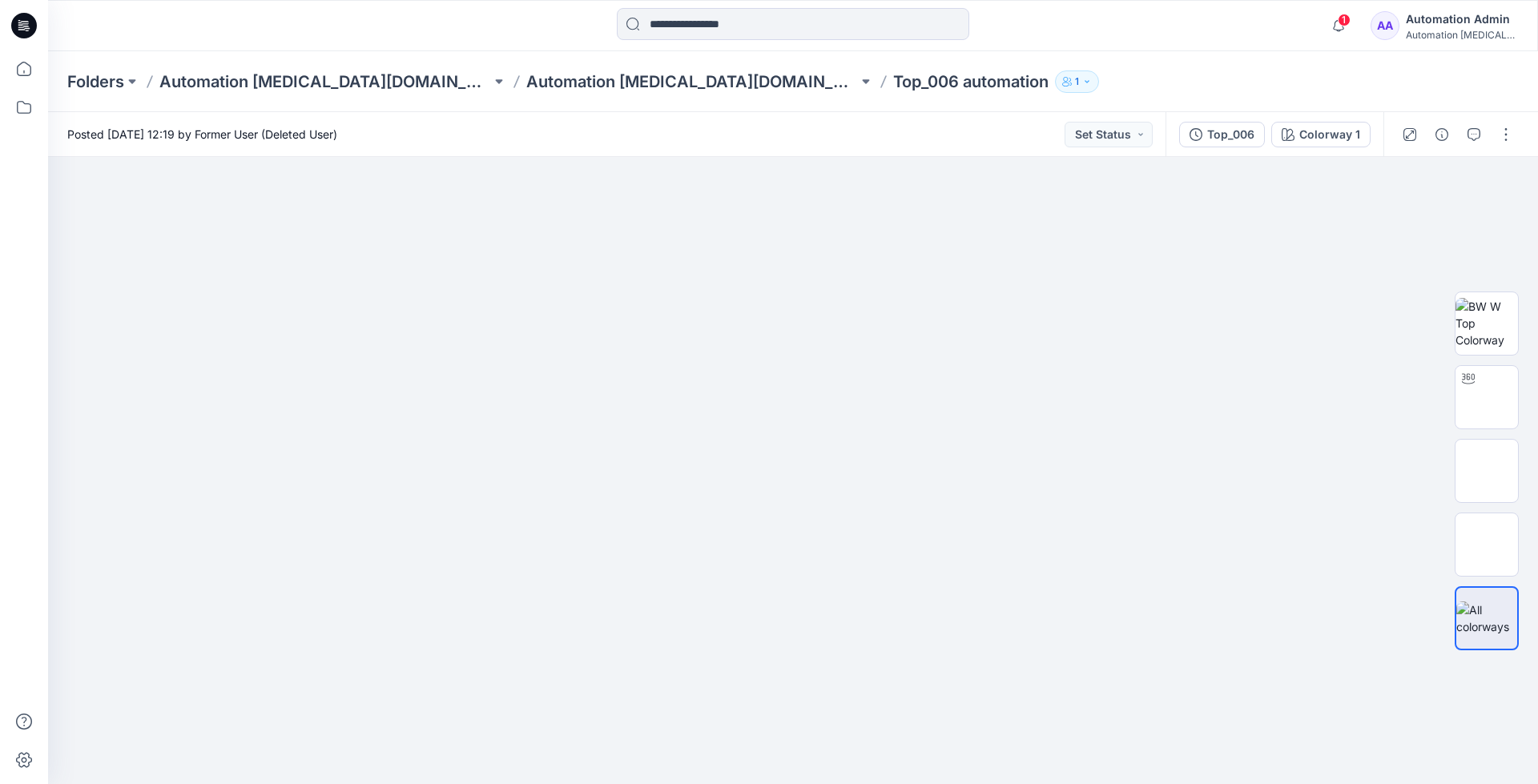
click at [1463, 23] on div "Automation Admin" at bounding box center [1461, 19] width 112 height 19
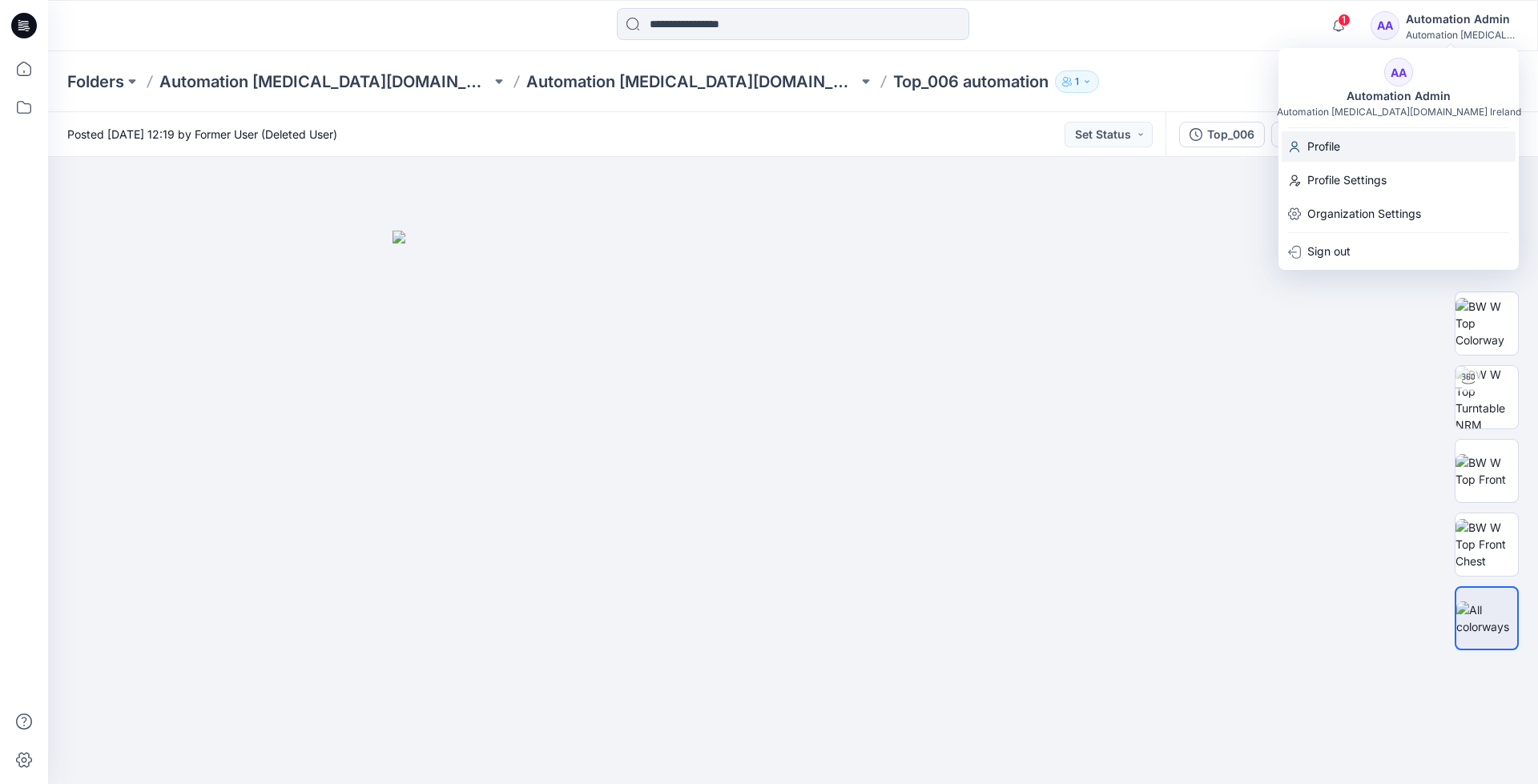
click at [1331, 145] on p "Profile" at bounding box center [1323, 146] width 33 height 30
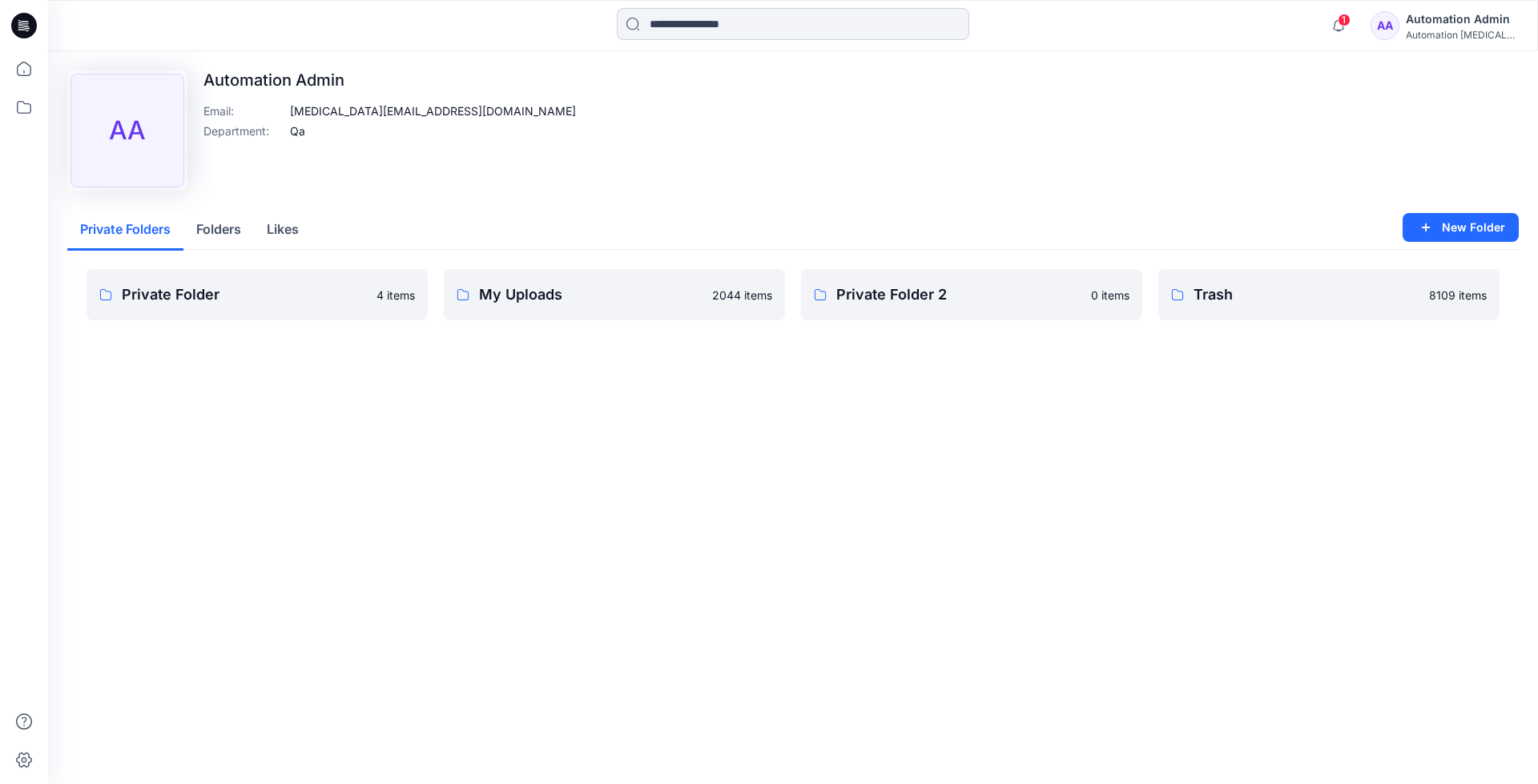
click at [683, 30] on input at bounding box center [793, 24] width 353 height 32
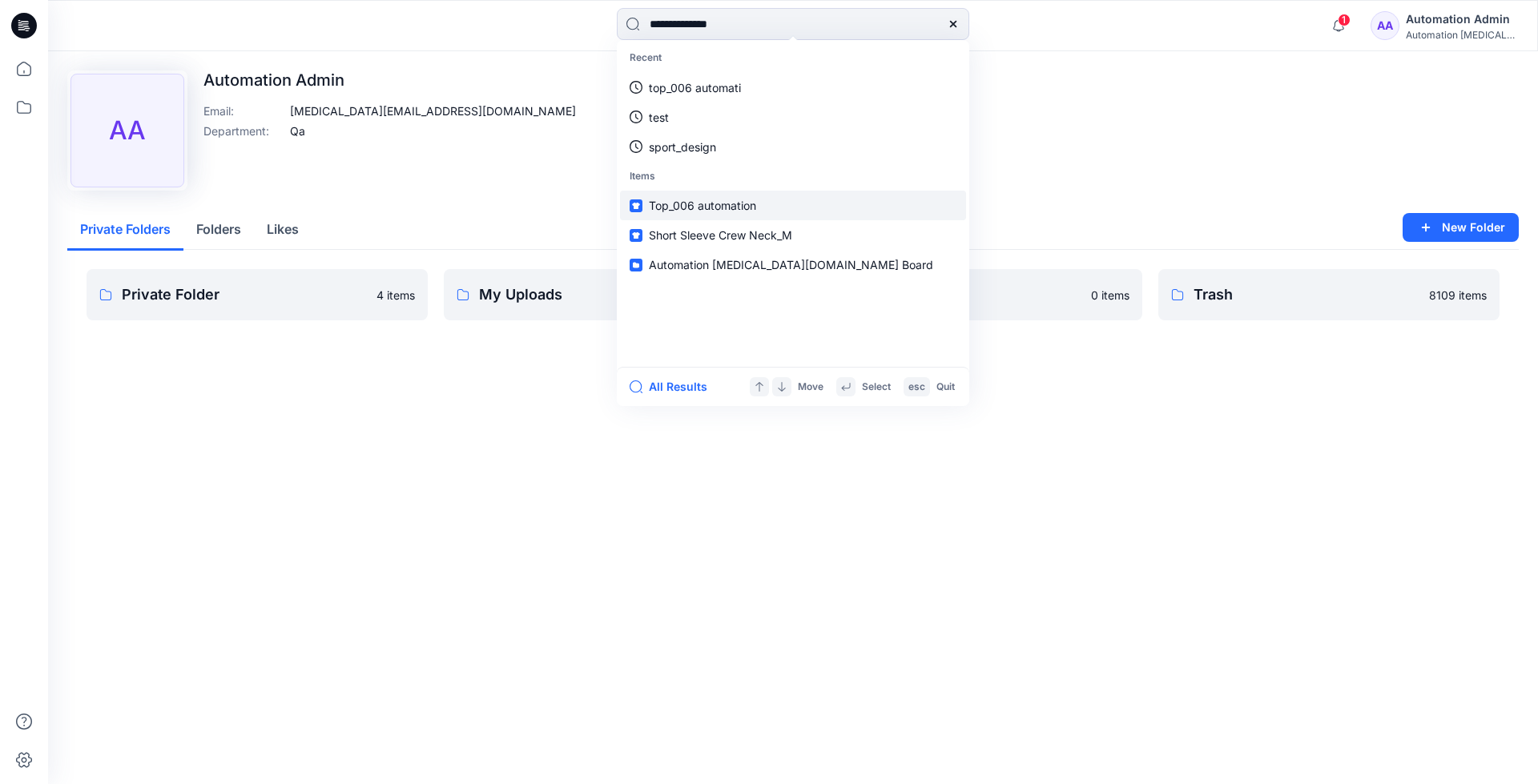
type input "**********"
click at [681, 195] on link "Top_006 automation" at bounding box center [793, 205] width 346 height 30
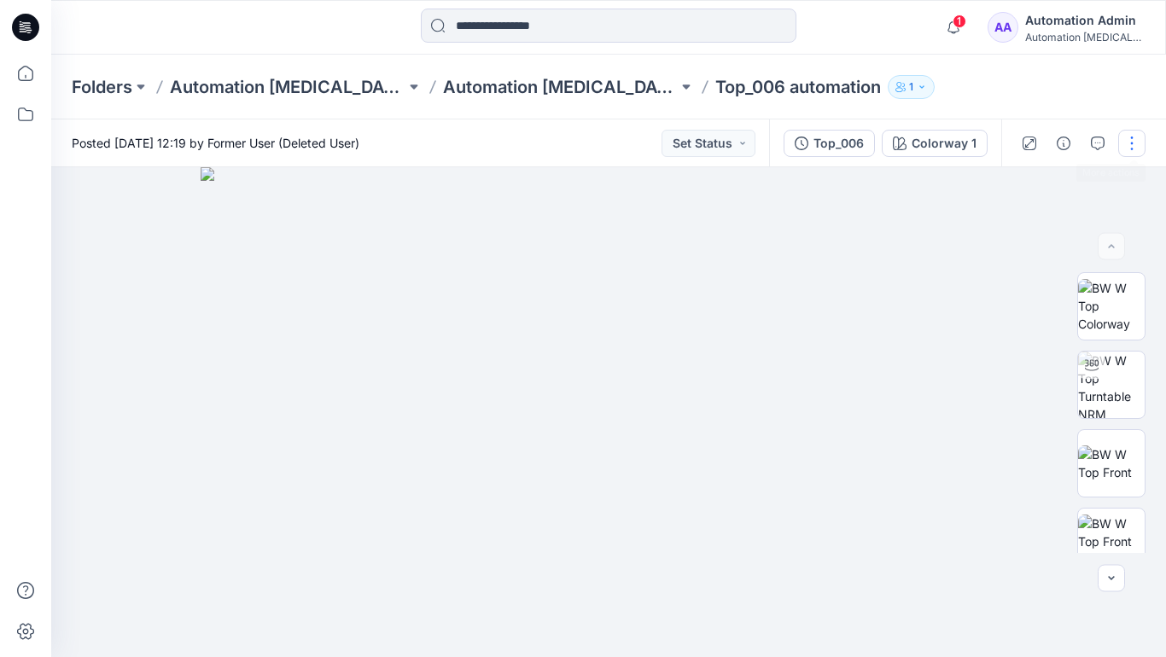
click at [1132, 143] on button "button" at bounding box center [1131, 143] width 27 height 27
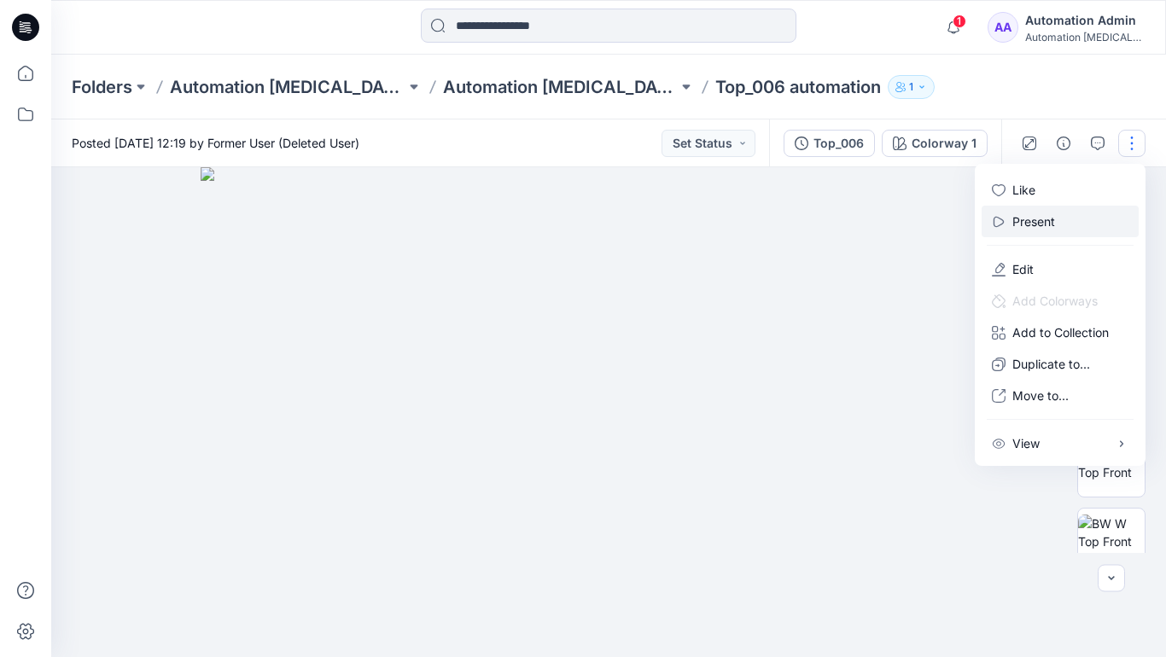
click at [1059, 220] on button "Present" at bounding box center [1059, 222] width 157 height 32
